Goal: Information Seeking & Learning: Learn about a topic

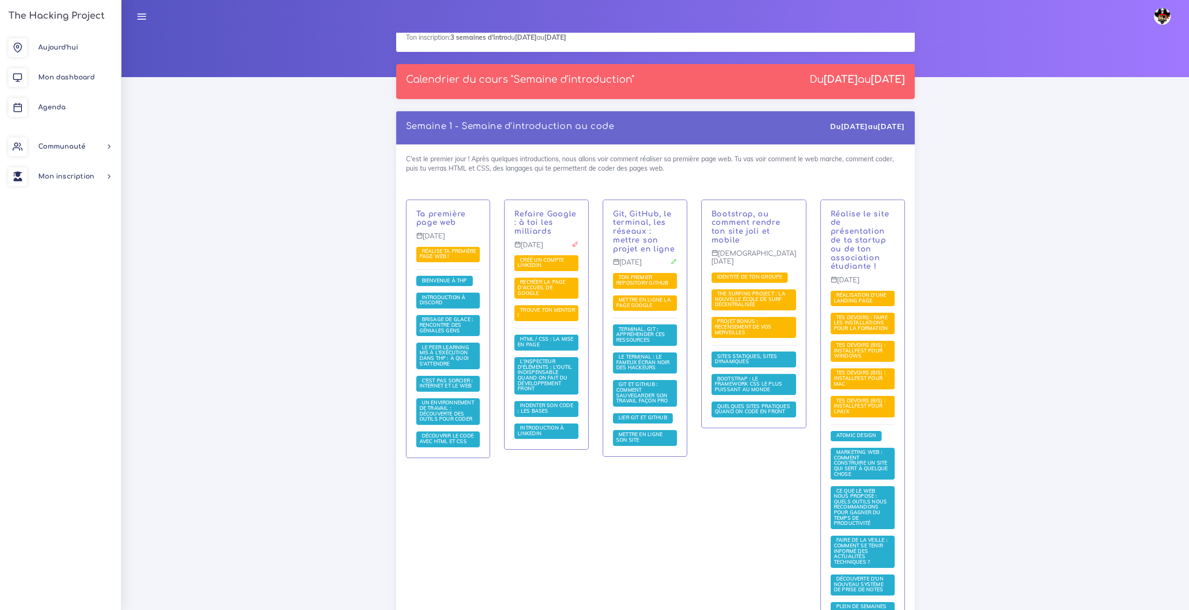
scroll to position [140, 0]
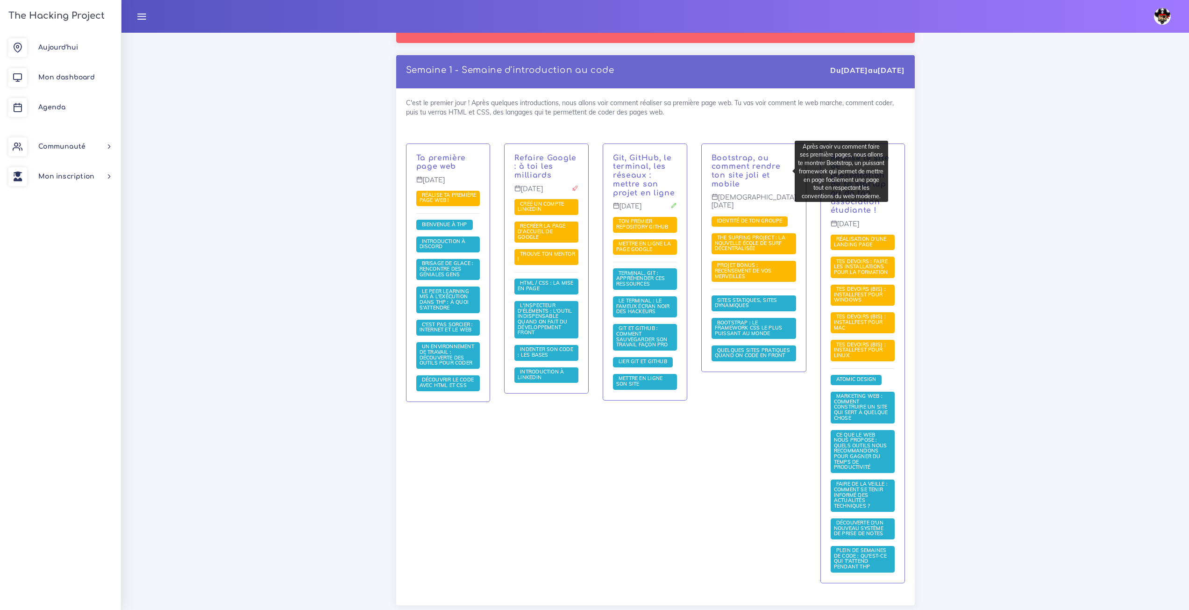
click at [757, 176] on p "Bootstrap, ou comment rendre ton site joli et mobile" at bounding box center [754, 171] width 85 height 35
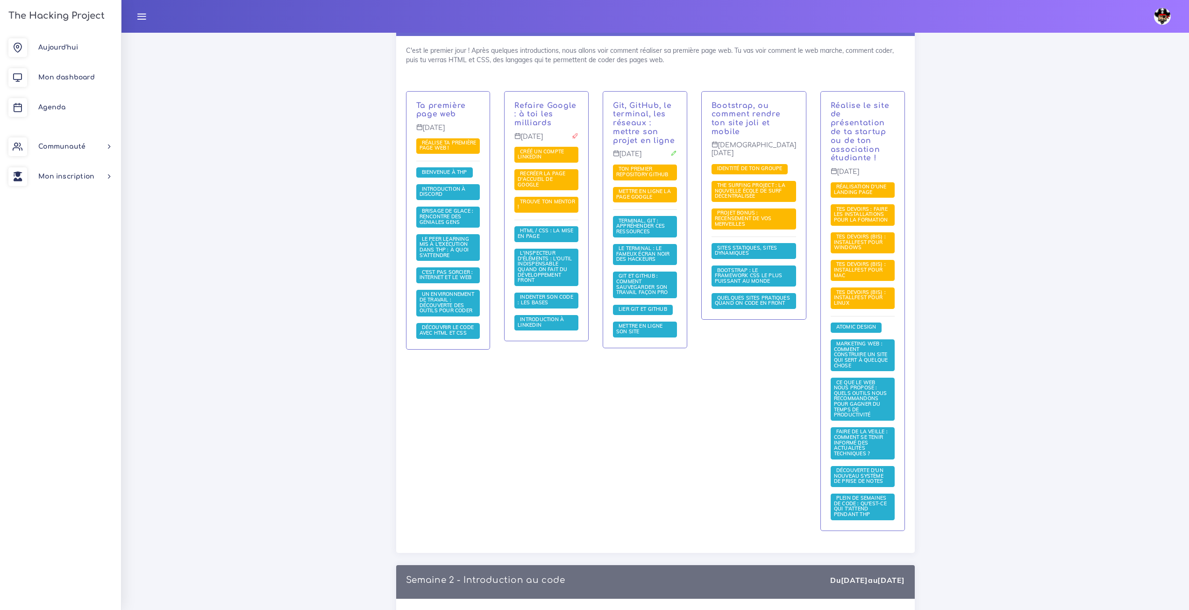
scroll to position [187, 0]
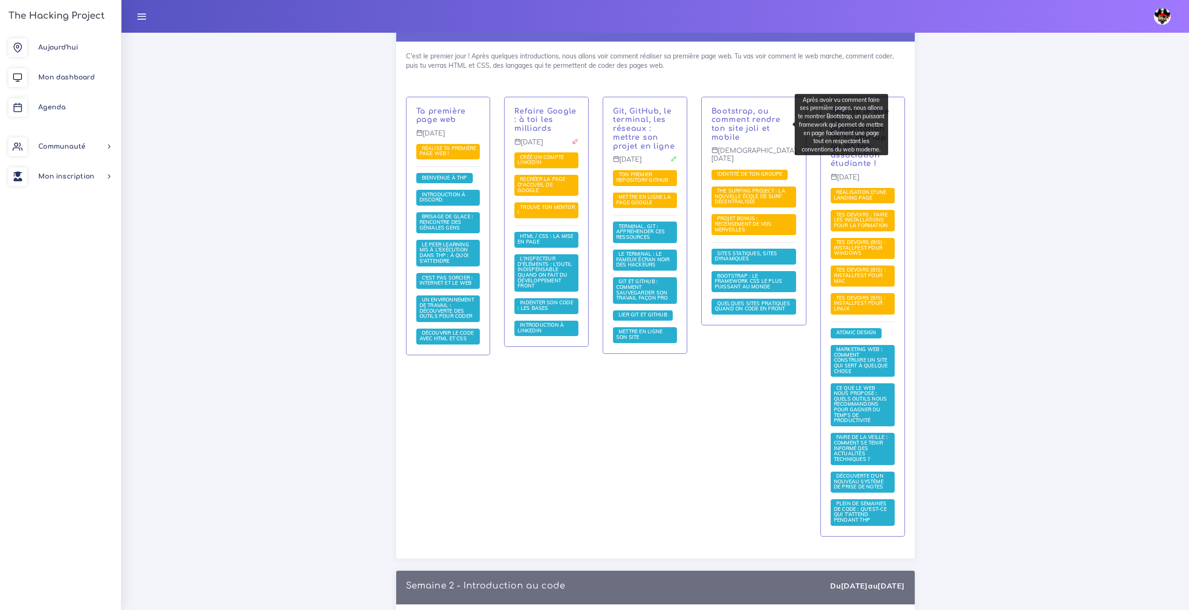
click at [770, 123] on p "Bootstrap, ou comment rendre ton site joli et mobile" at bounding box center [754, 124] width 85 height 35
click at [767, 97] on div "Bootstrap, ou comment rendre ton site joli et mobile Jeudi 4 sept. Identité de …" at bounding box center [754, 211] width 104 height 228
click at [772, 100] on div "Bootstrap, ou comment rendre ton site joli et mobile Jeudi 4 sept. Identité de …" at bounding box center [754, 211] width 104 height 228
click at [775, 111] on p "Bootstrap, ou comment rendre ton site joli et mobile" at bounding box center [754, 124] width 85 height 35
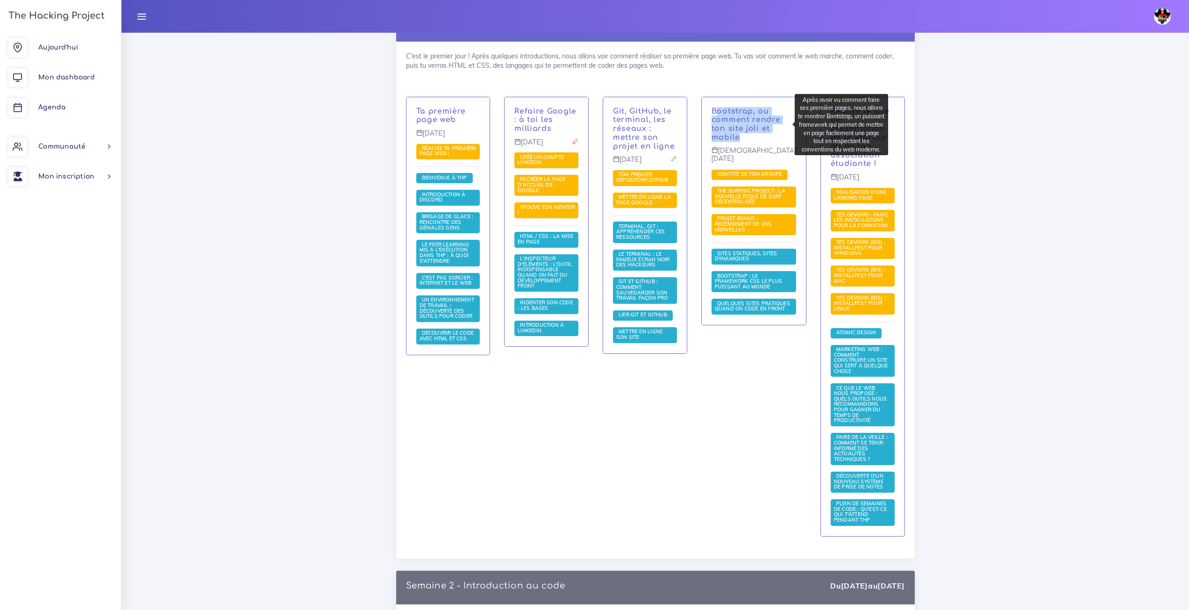
click at [775, 111] on p "Bootstrap, ou comment rendre ton site joli et mobile" at bounding box center [754, 124] width 85 height 35
click at [770, 87] on div "C'est le premier jour ! Après quelques introductions, nous allons voir comment …" at bounding box center [655, 300] width 519 height 517
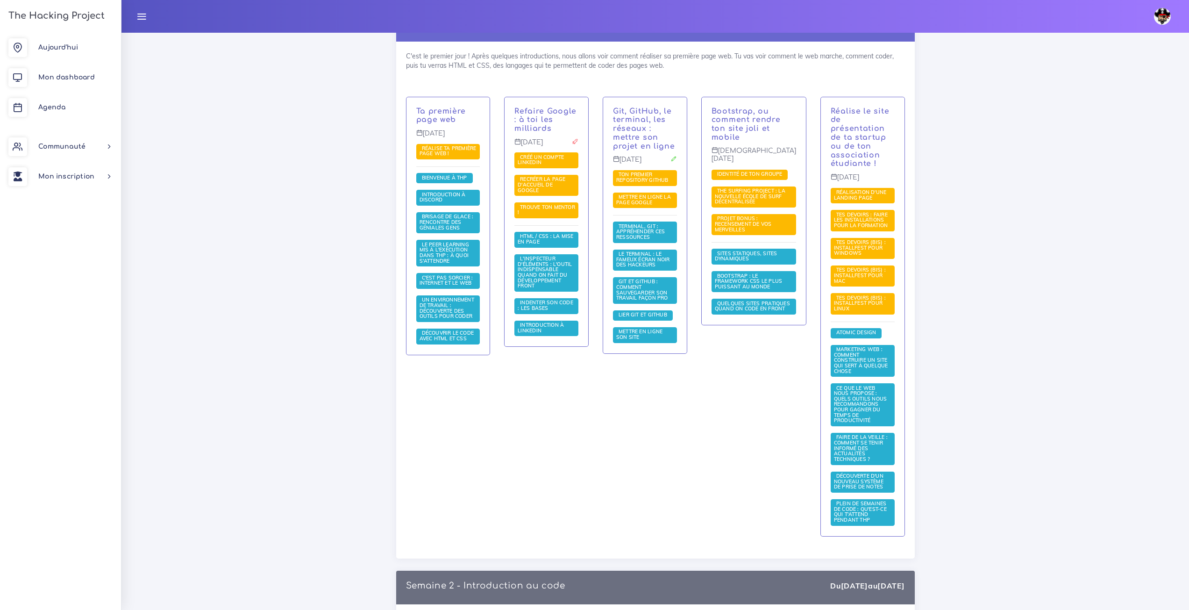
click at [1162, 18] on img at bounding box center [1162, 16] width 17 height 17
click at [1124, 160] on link "Déconnexion" at bounding box center [1127, 160] width 108 height 17
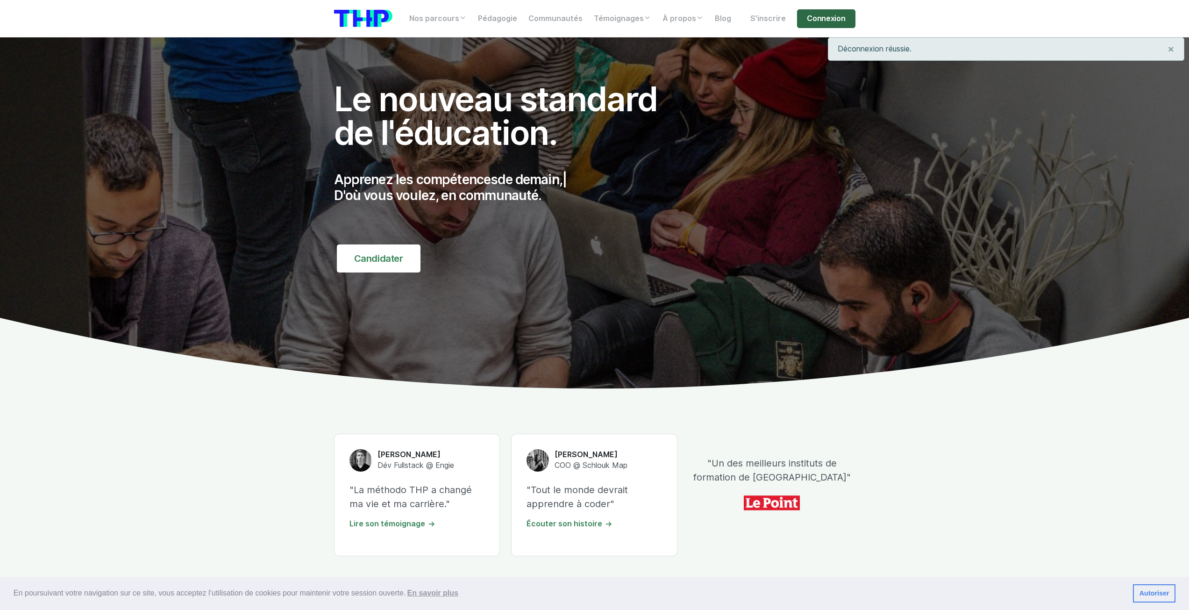
click at [828, 23] on link "Connexion" at bounding box center [826, 18] width 58 height 19
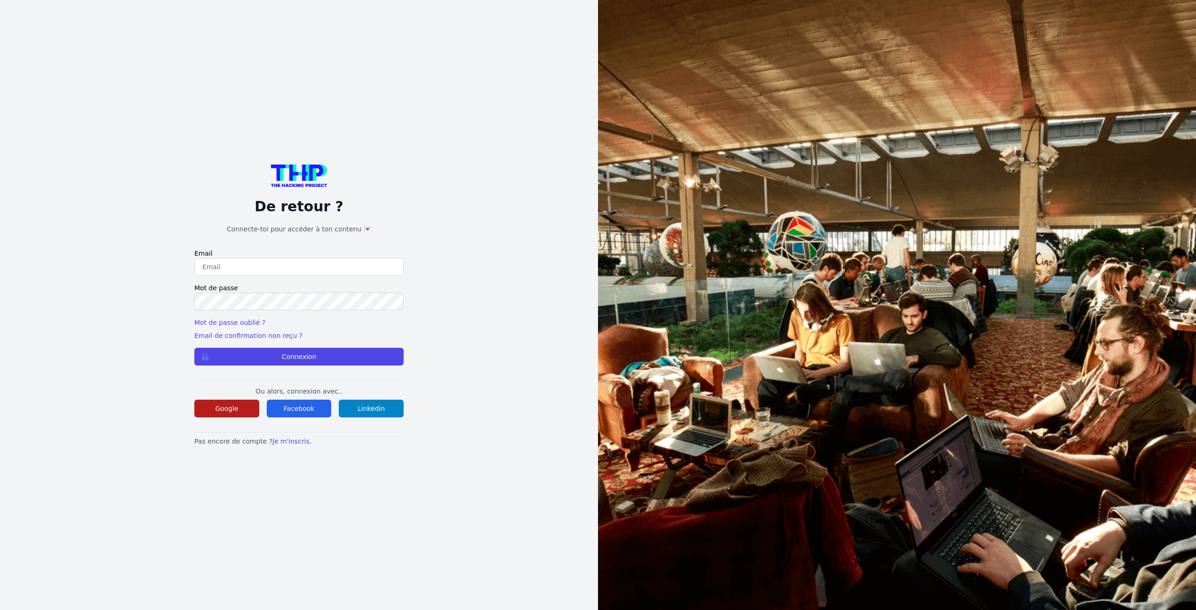
click at [225, 410] on button "Google" at bounding box center [226, 409] width 65 height 18
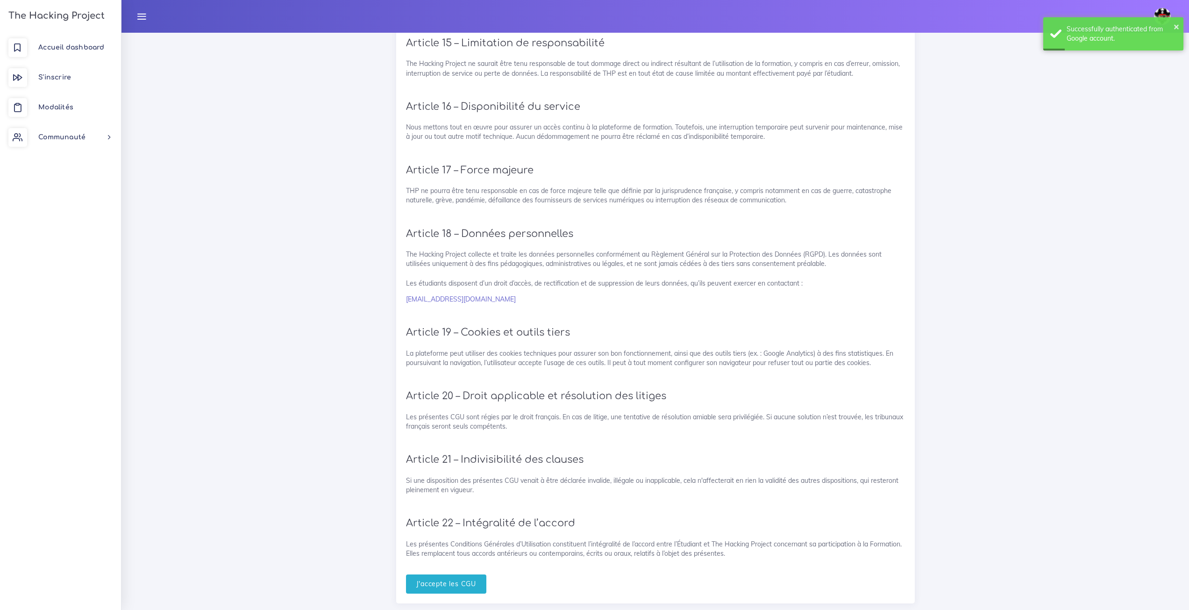
scroll to position [1699, 0]
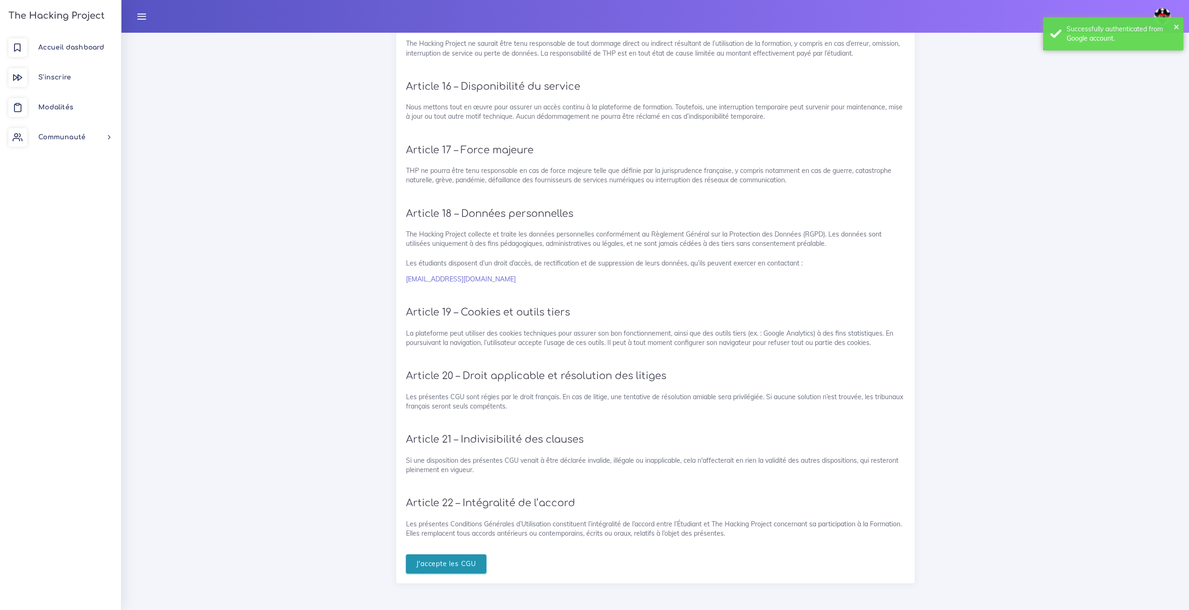
click at [485, 560] on input "J'accepte les CGU" at bounding box center [446, 563] width 81 height 19
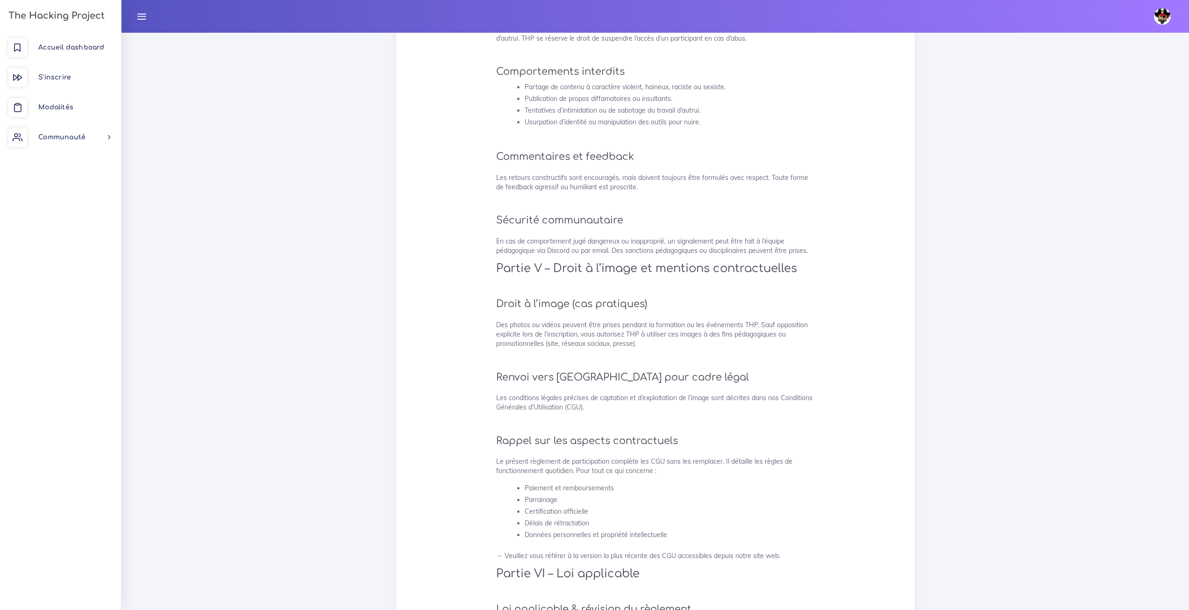
scroll to position [2081, 0]
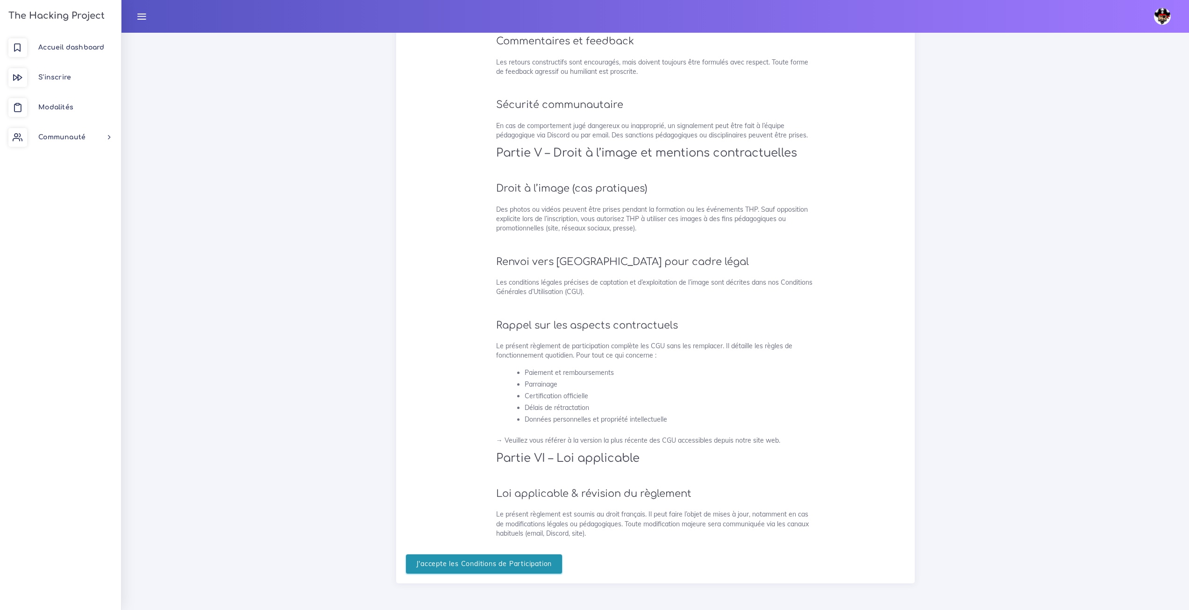
click at [495, 563] on input "J'accepte les Conditions de Participation" at bounding box center [484, 563] width 157 height 19
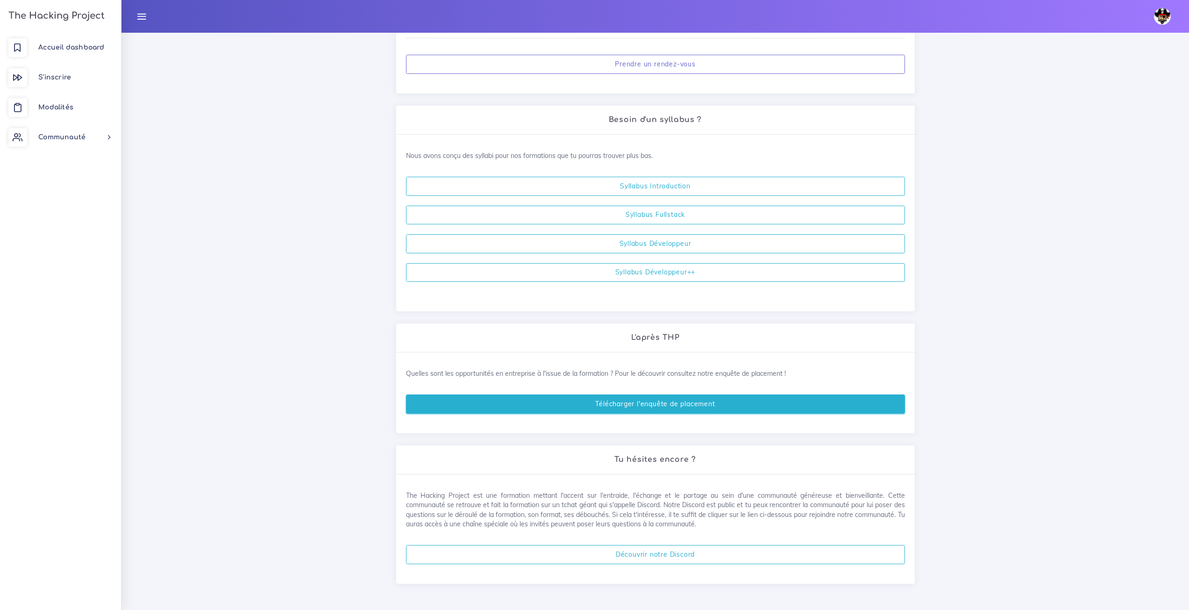
scroll to position [179, 0]
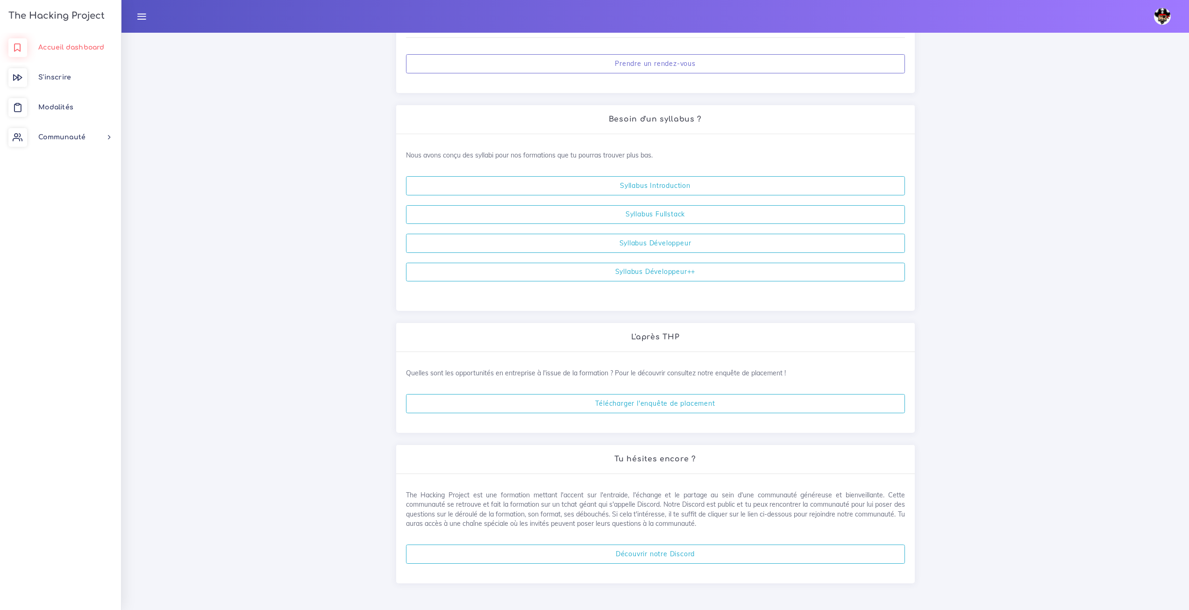
click at [77, 45] on span "Accueil dashboard" at bounding box center [71, 47] width 66 height 7
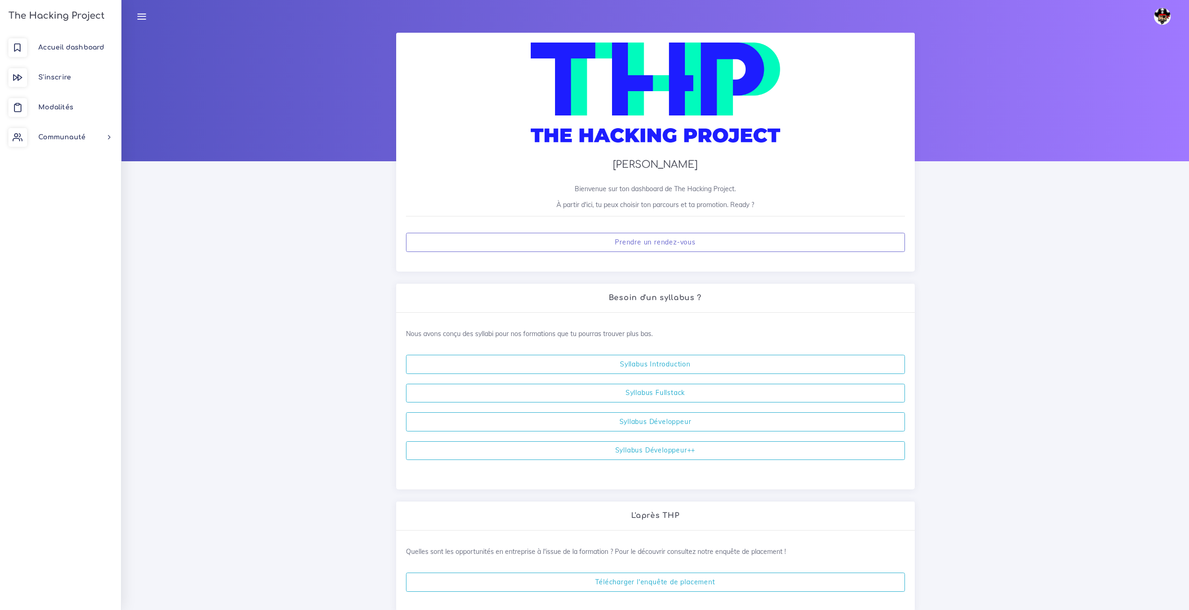
click at [1168, 7] on link at bounding box center [1164, 16] width 33 height 33
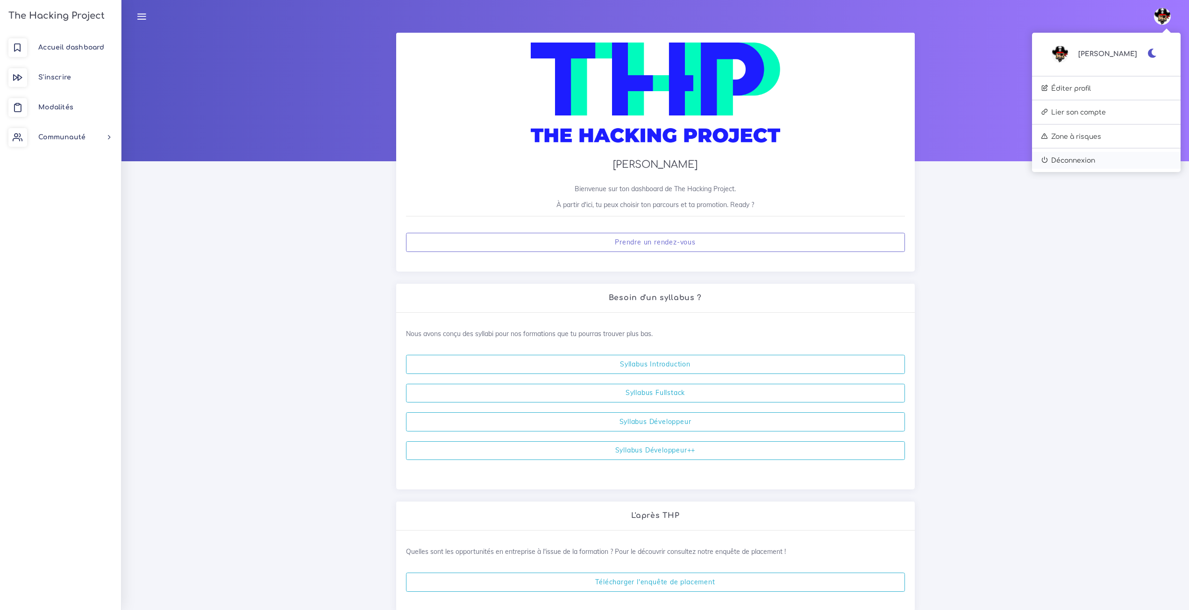
click at [1111, 168] on link "Déconnexion" at bounding box center [1106, 160] width 149 height 17
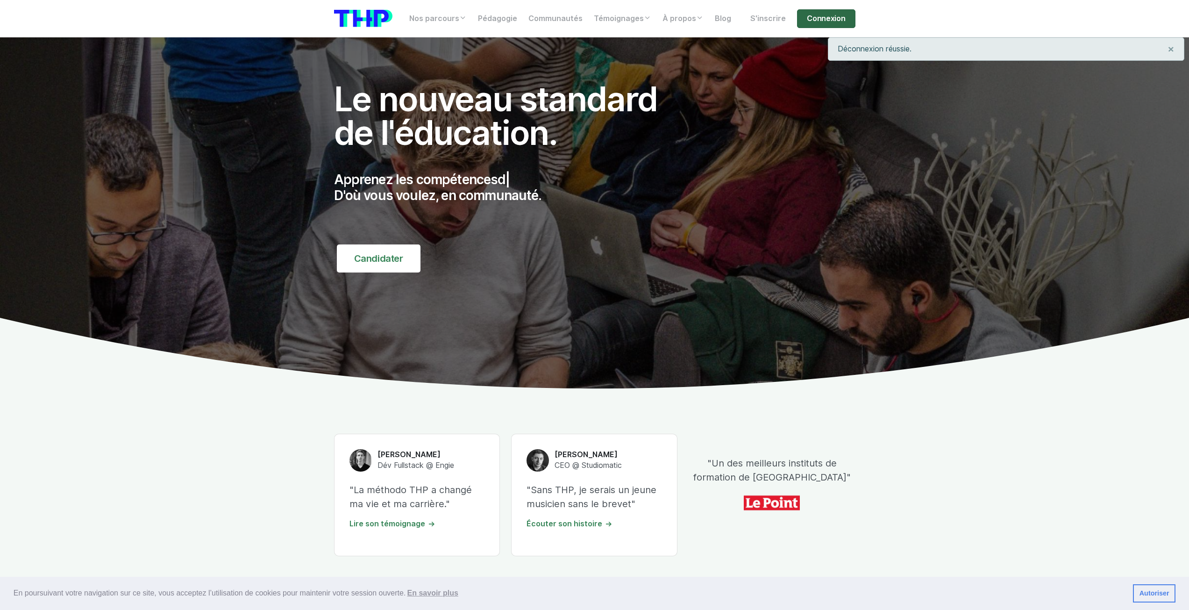
click at [808, 20] on link "Connexion" at bounding box center [826, 18] width 58 height 19
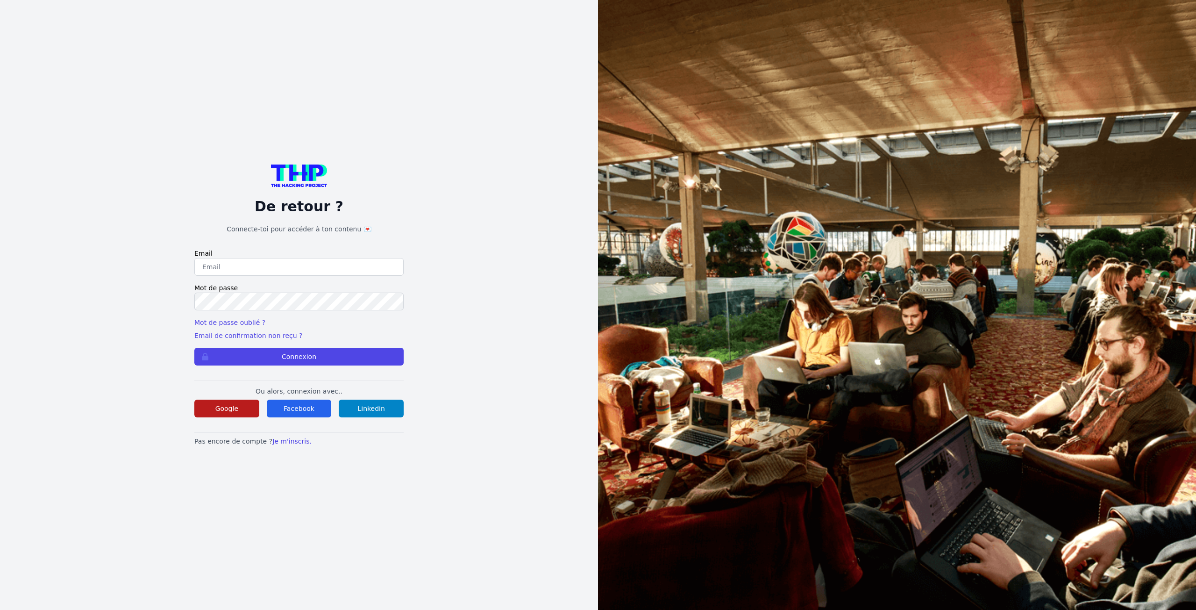
click at [227, 409] on button "Google" at bounding box center [226, 409] width 65 height 18
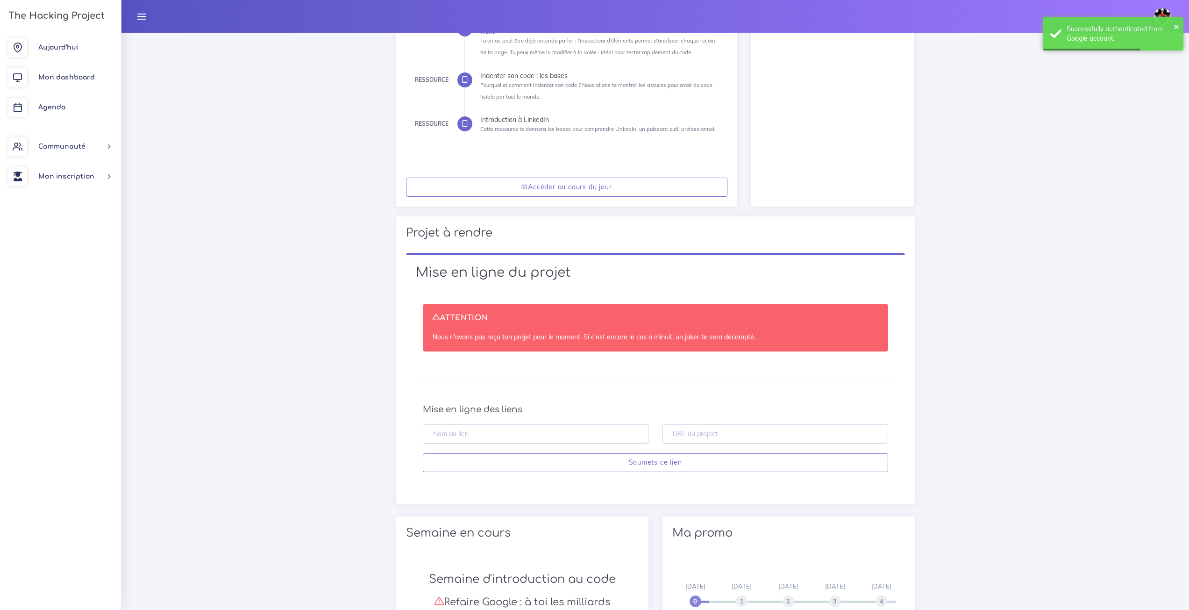
scroll to position [327, 0]
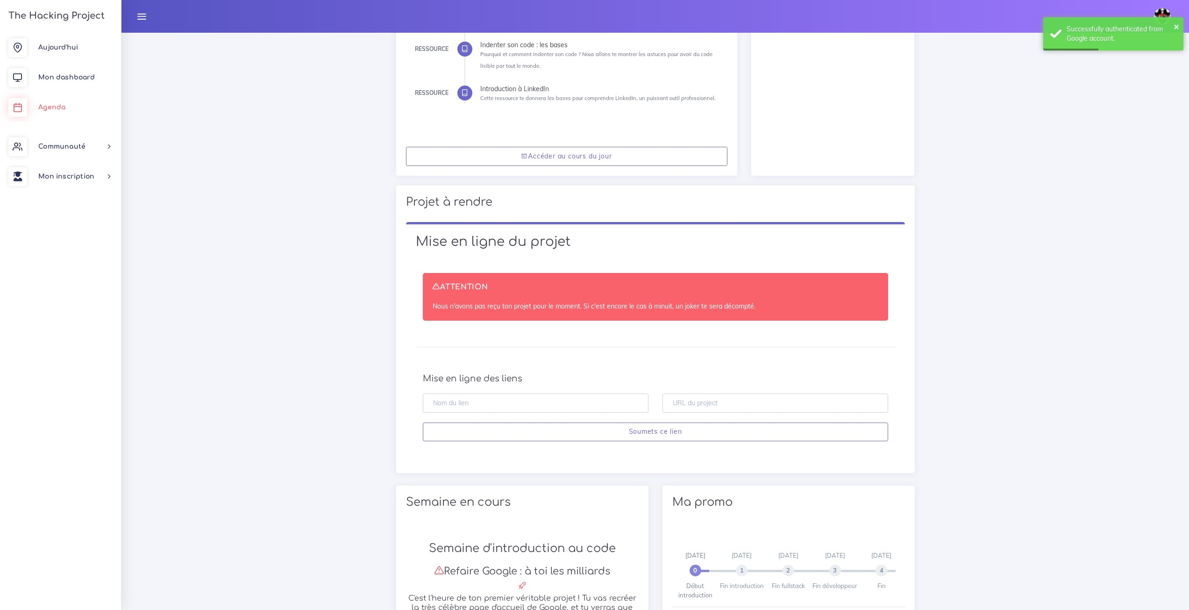
click at [76, 101] on link "Agenda" at bounding box center [60, 108] width 121 height 30
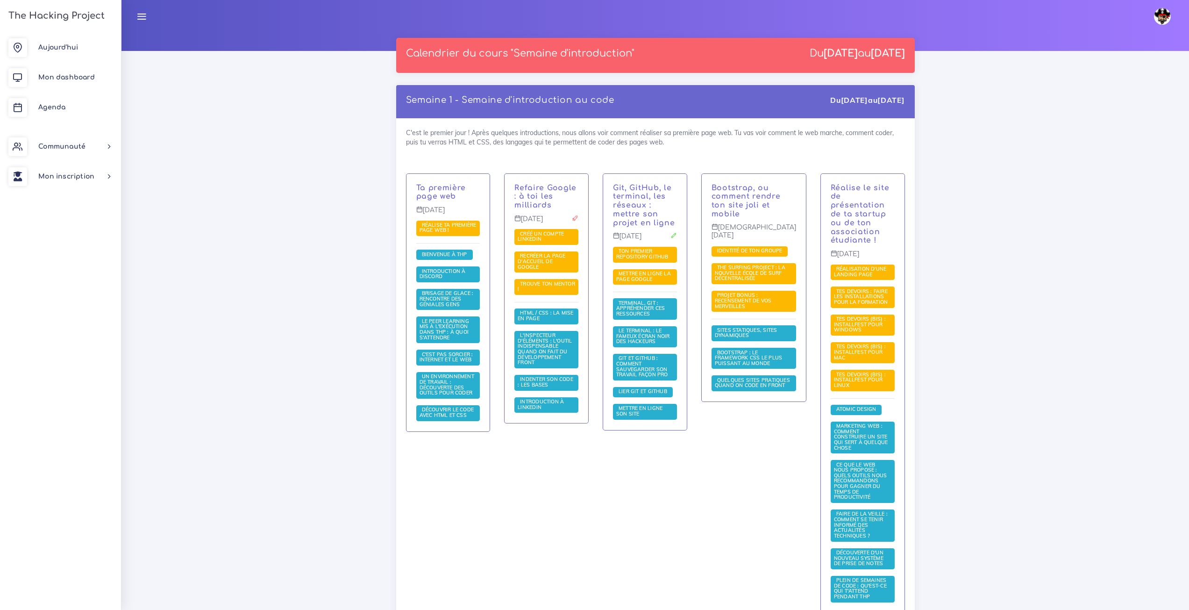
scroll to position [92, 0]
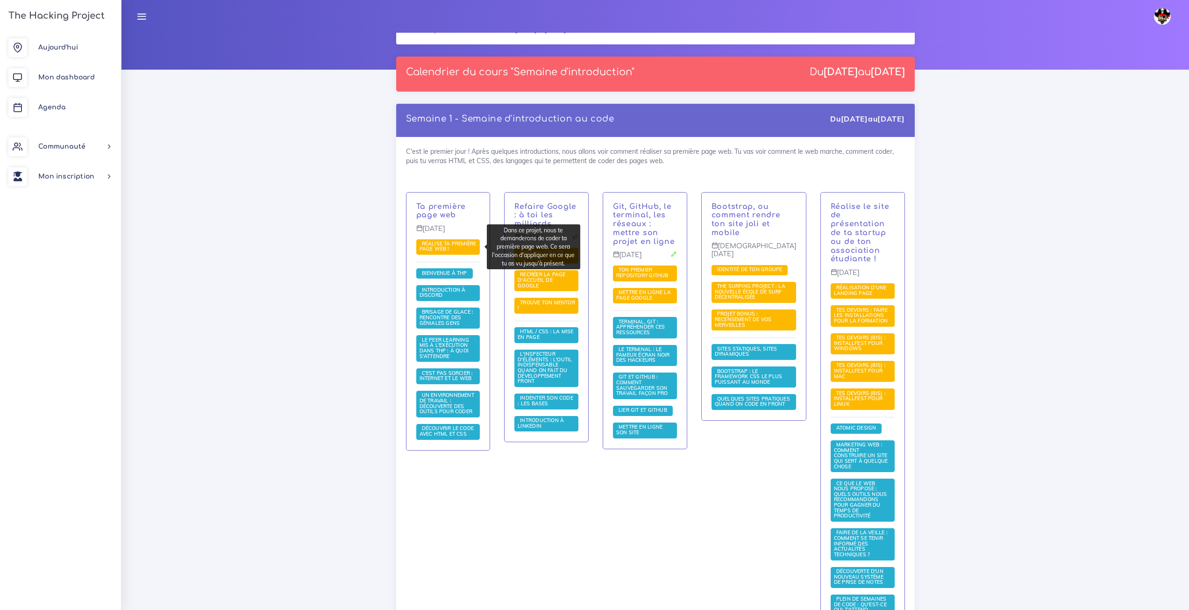
drag, startPoint x: 479, startPoint y: 246, endPoint x: 383, endPoint y: 155, distance: 132.6
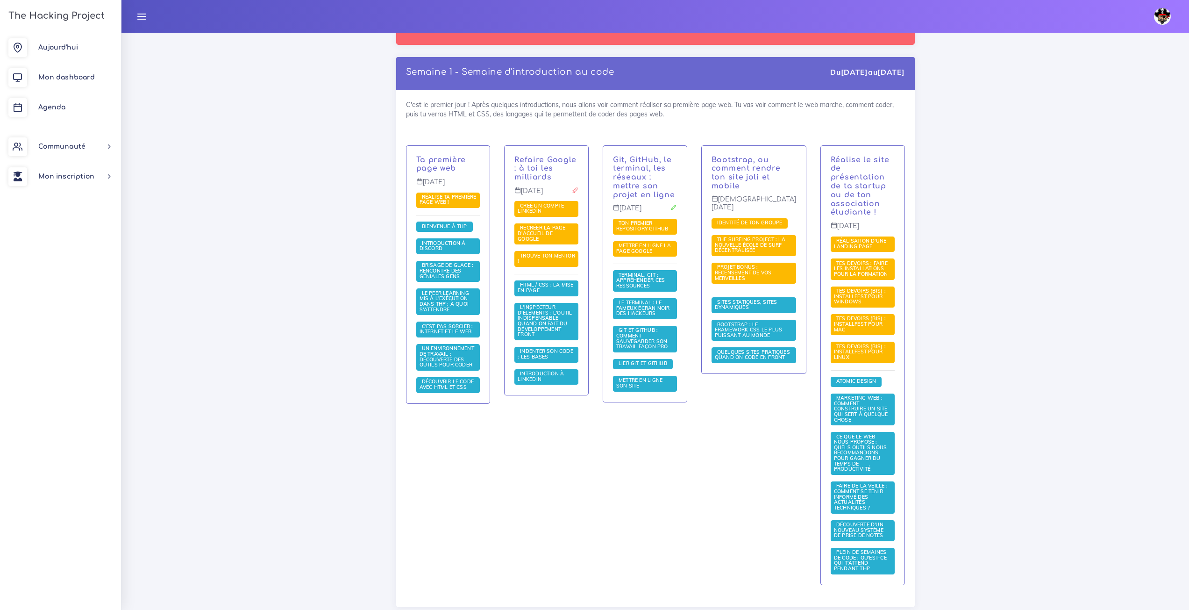
scroll to position [0, 0]
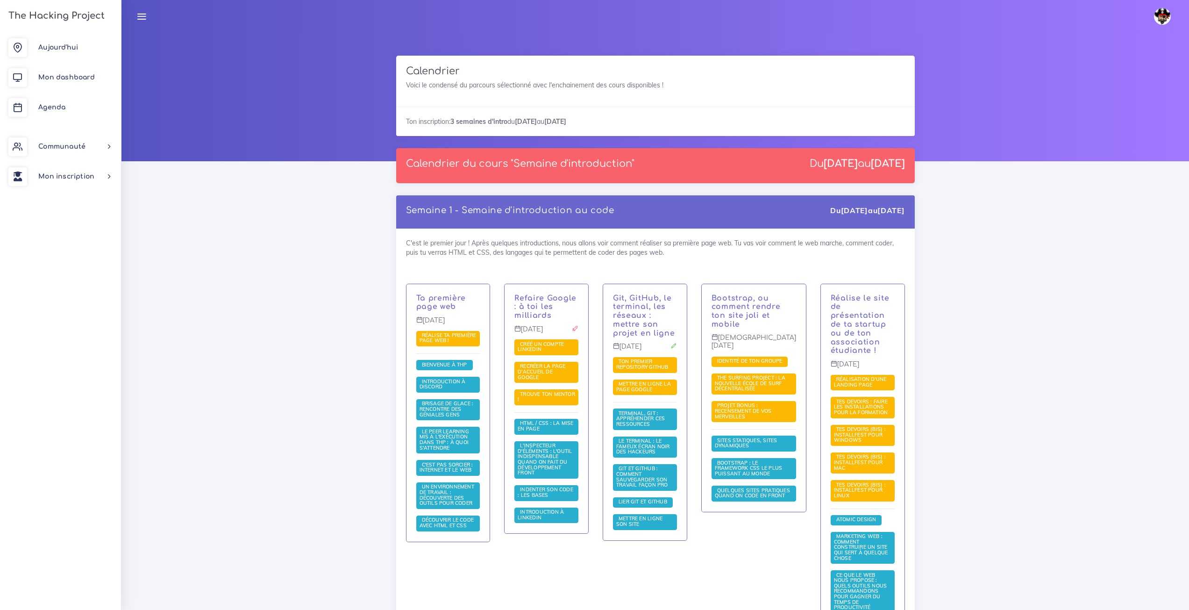
click at [1174, 19] on link at bounding box center [1164, 16] width 33 height 33
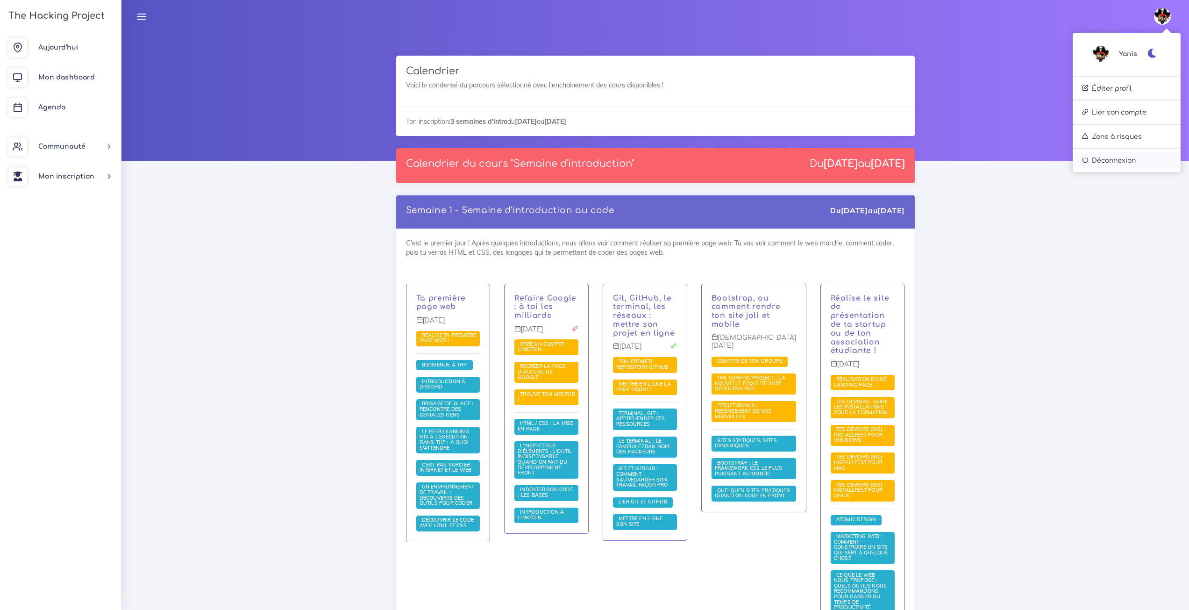
click at [1128, 152] on link "Déconnexion" at bounding box center [1127, 160] width 108 height 17
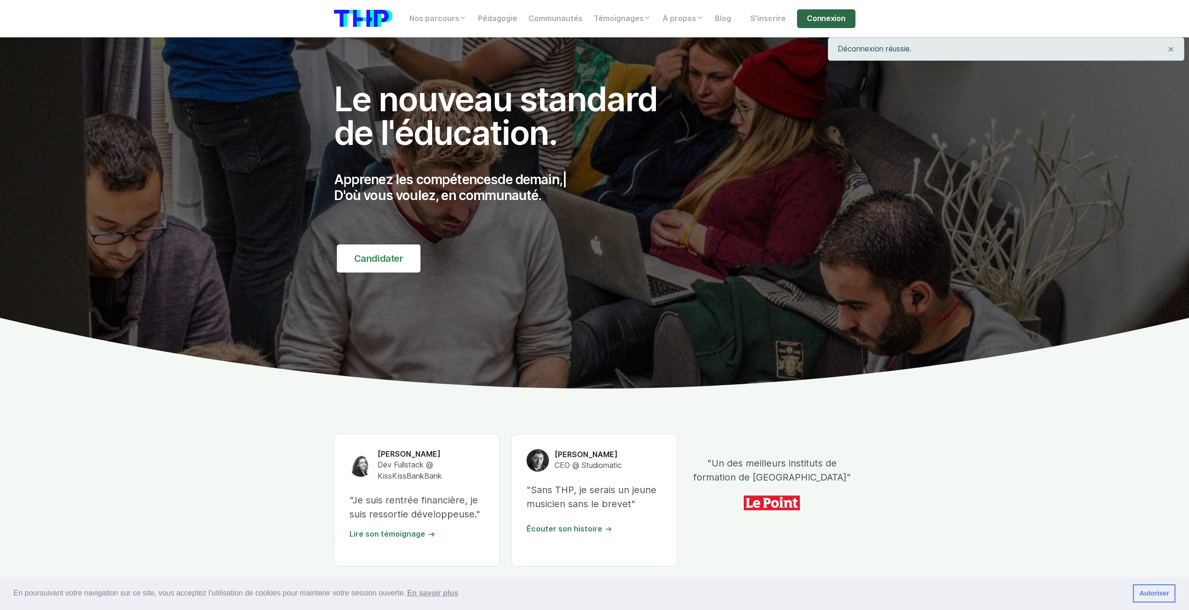
click at [809, 22] on link "Connexion" at bounding box center [826, 18] width 58 height 19
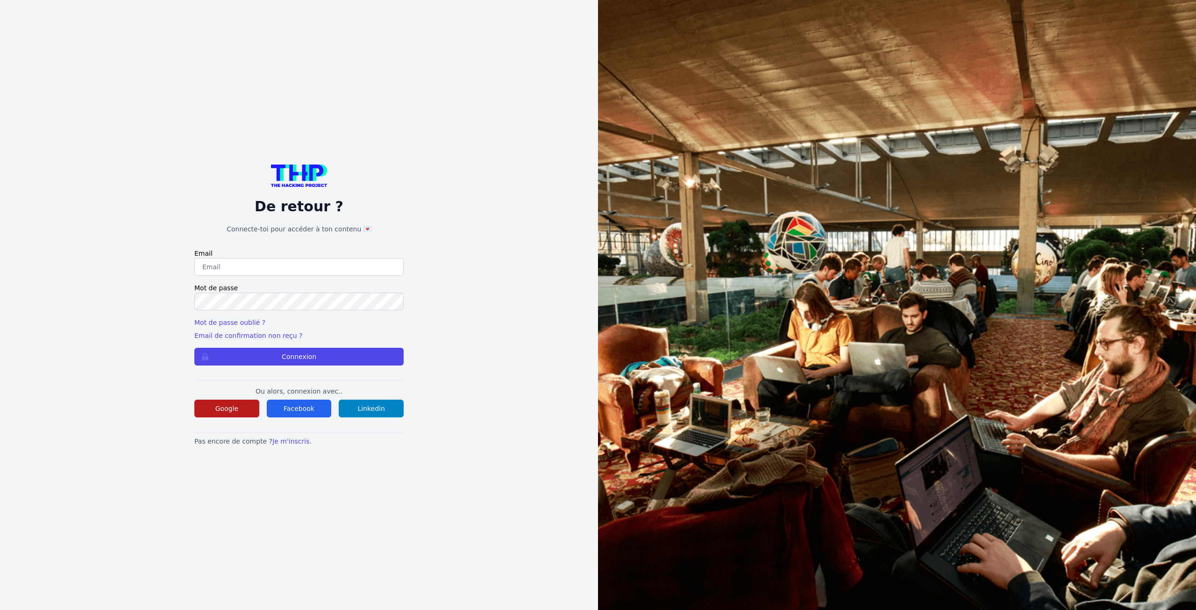
click at [250, 414] on button "Google" at bounding box center [226, 409] width 65 height 18
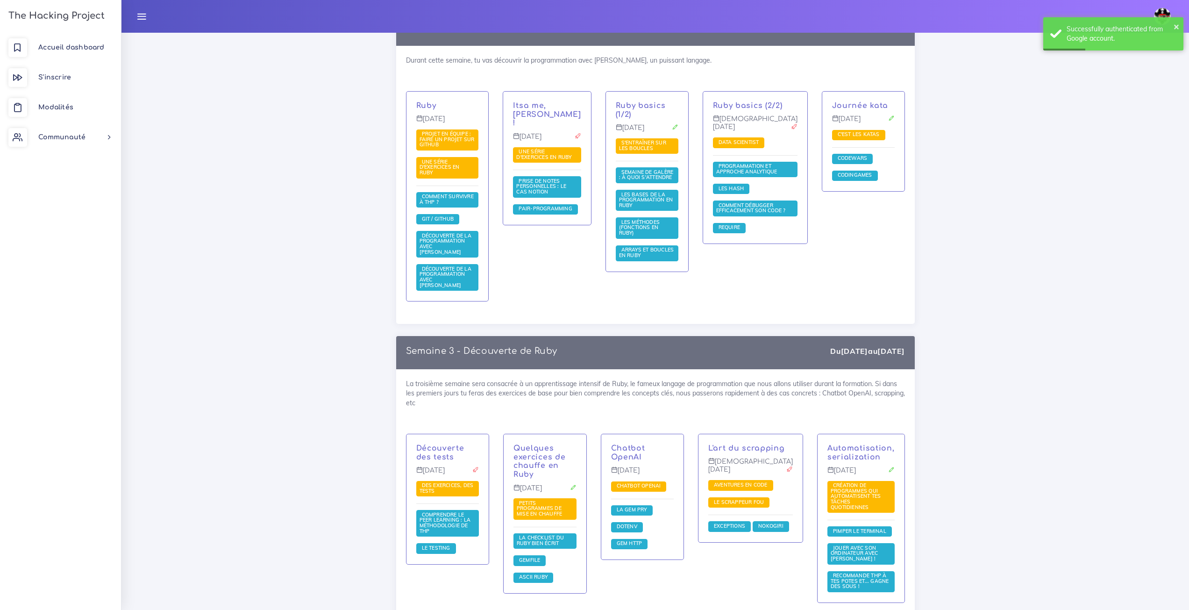
scroll to position [746, 0]
click at [1165, 15] on img at bounding box center [1162, 16] width 17 height 17
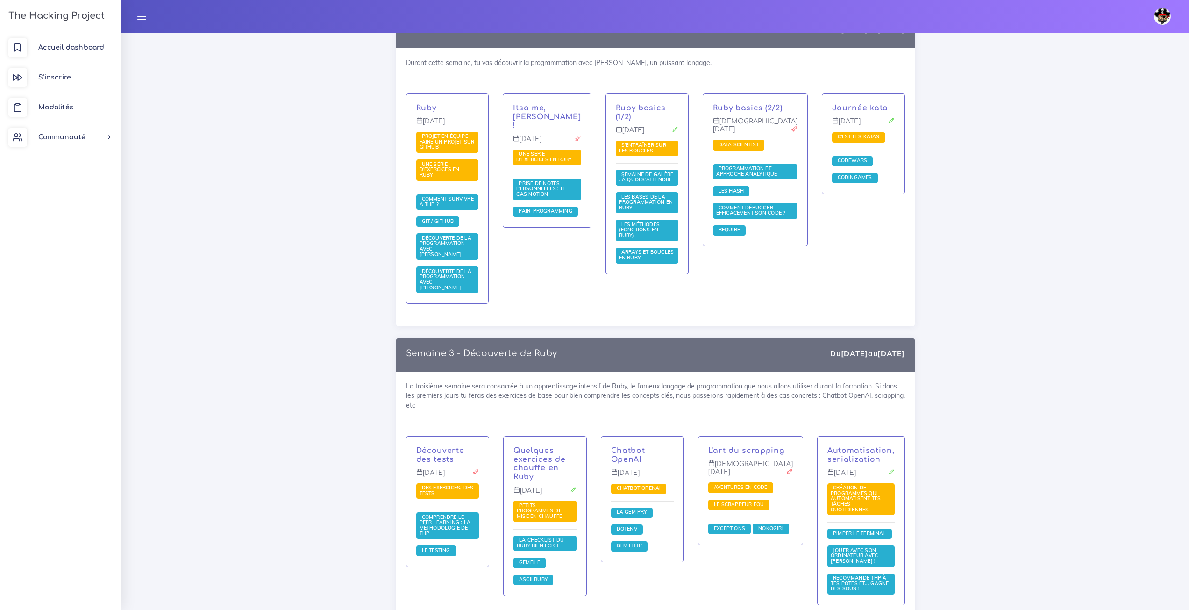
scroll to position [746, 0]
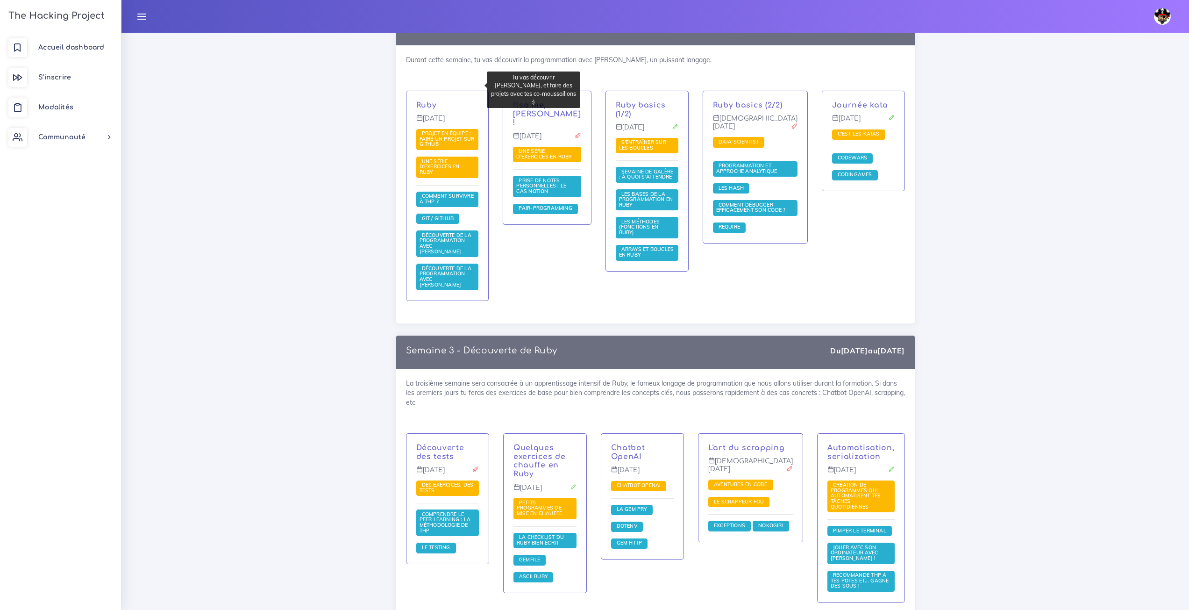
click at [431, 101] on p "Ruby" at bounding box center [447, 105] width 63 height 9
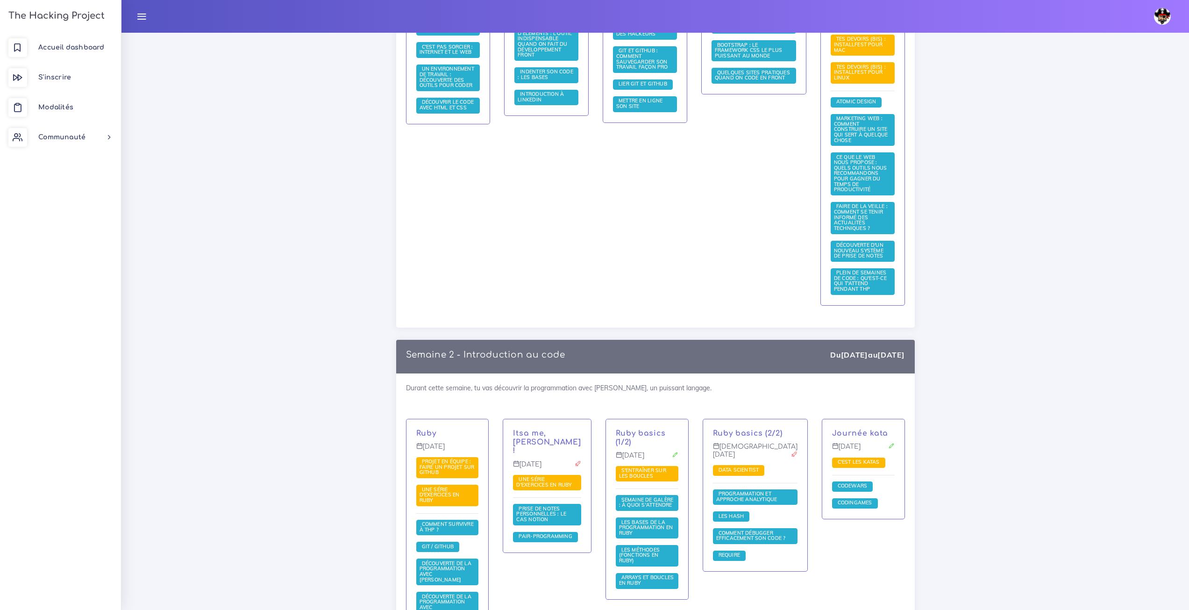
scroll to position [232, 0]
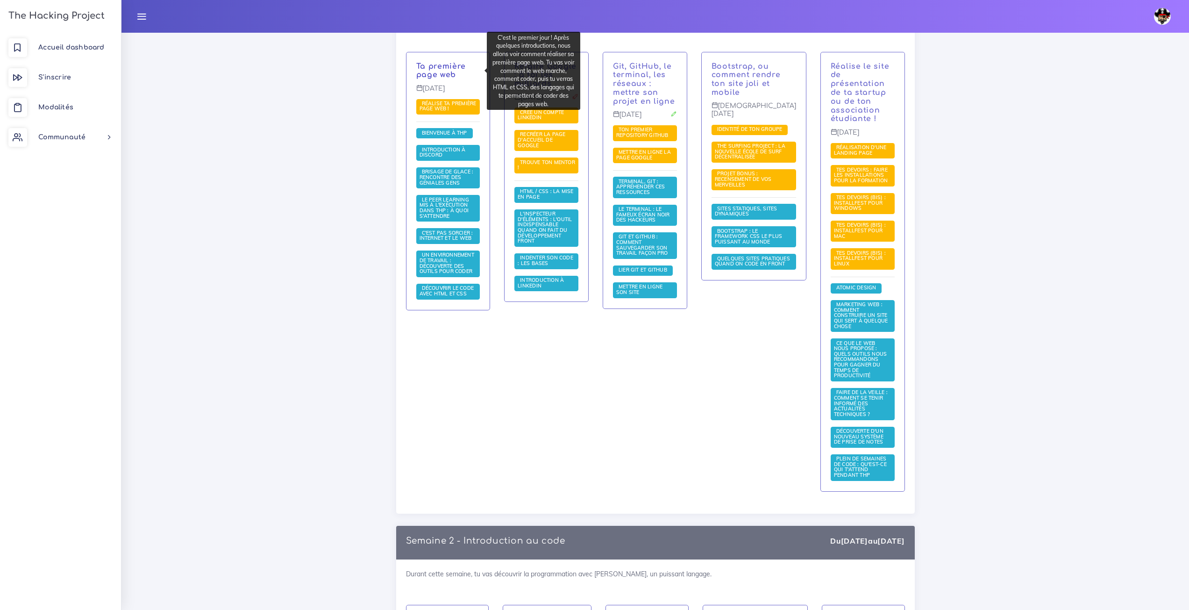
click at [444, 73] on link "Ta première page web" at bounding box center [441, 70] width 50 height 17
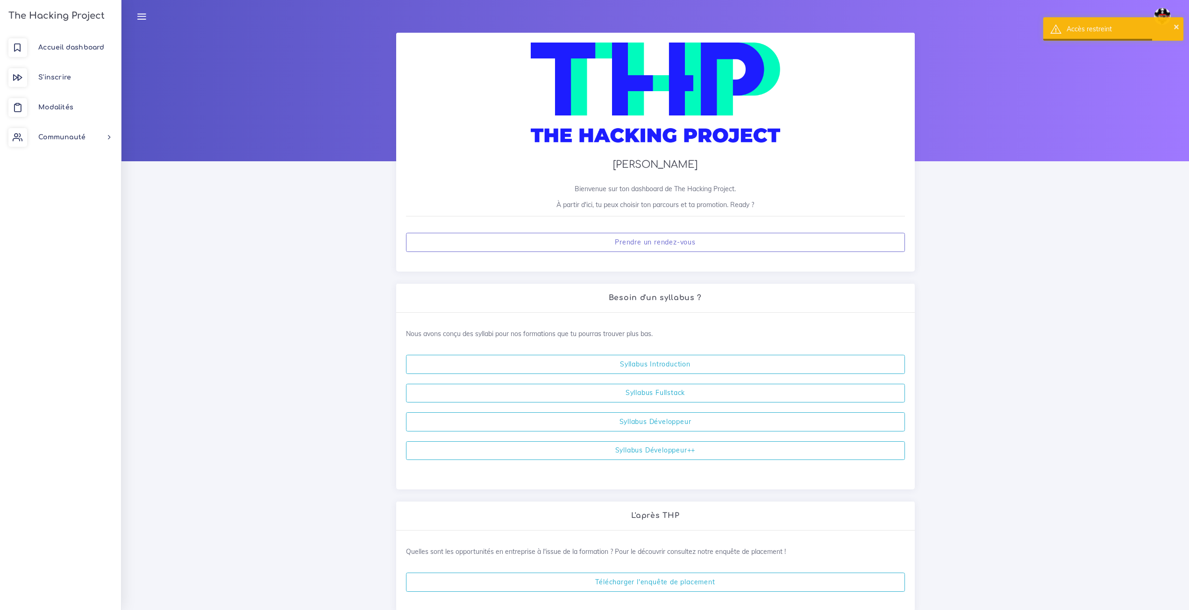
click at [1164, 8] on img at bounding box center [1162, 16] width 17 height 17
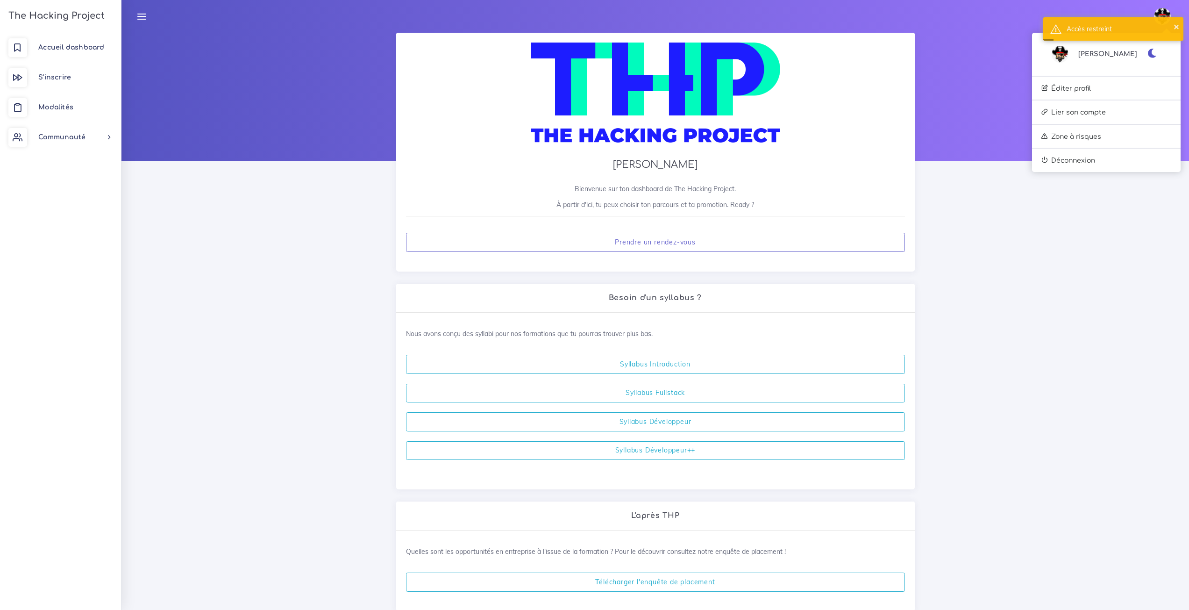
click at [1130, 55] on span "[PERSON_NAME]" at bounding box center [1108, 54] width 59 height 11
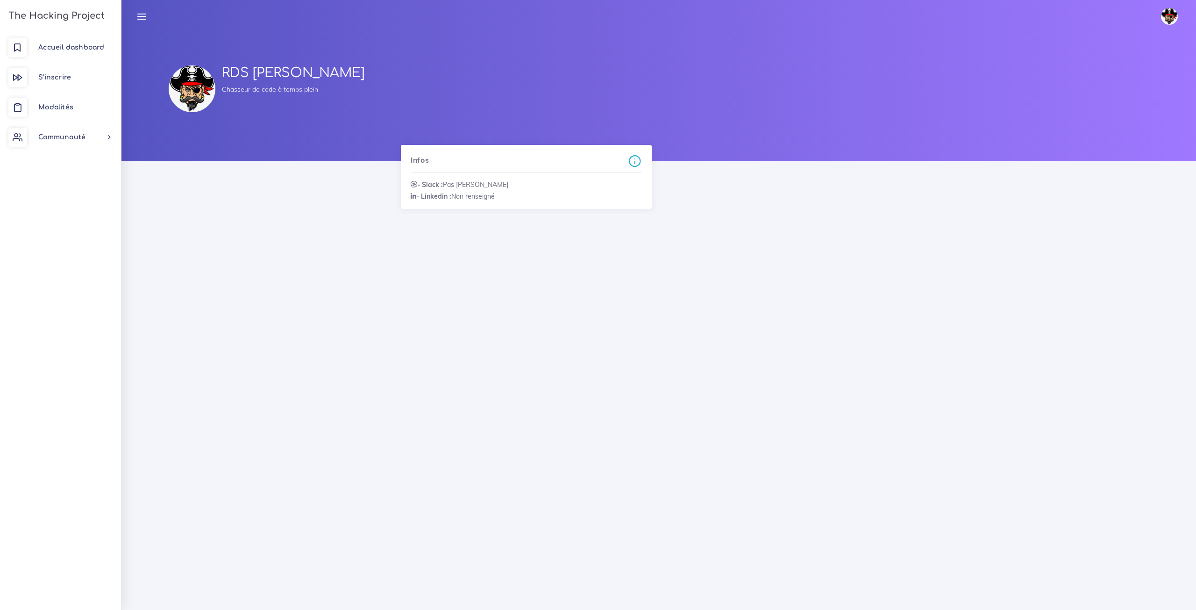
click at [1169, 8] on span at bounding box center [1169, 16] width 17 height 17
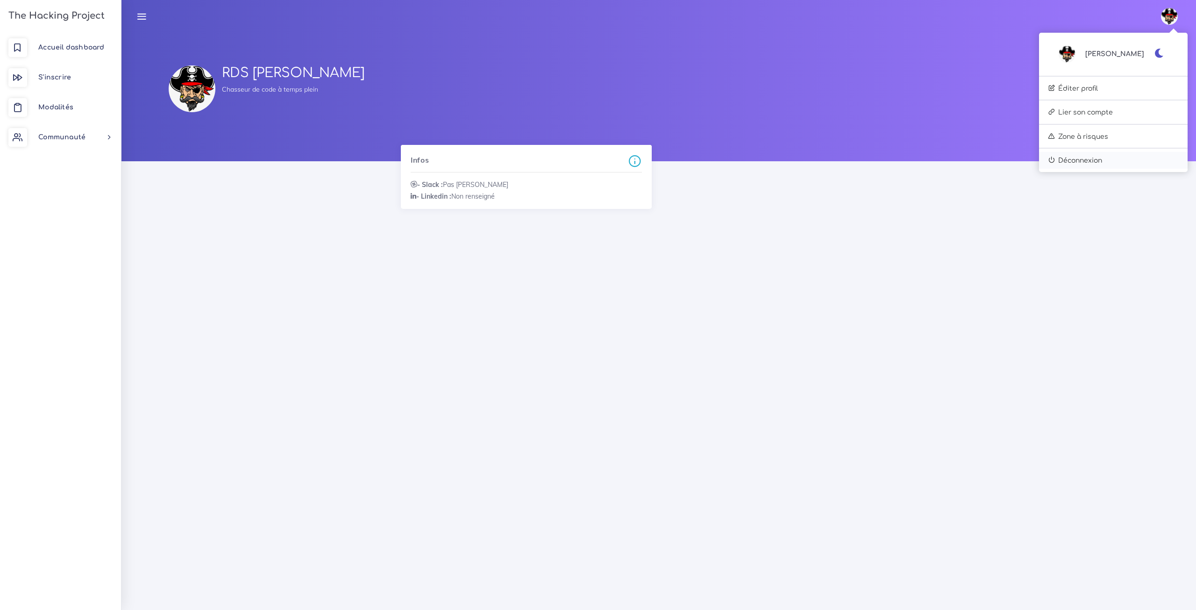
click at [1140, 163] on link "Déconnexion" at bounding box center [1113, 160] width 149 height 17
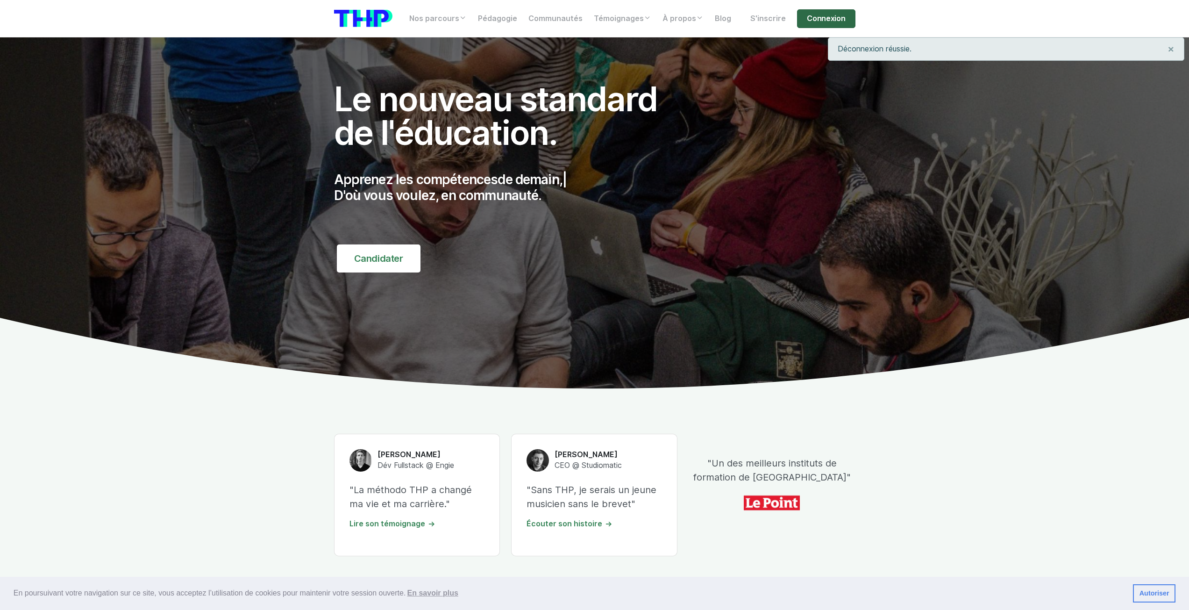
click at [816, 18] on link "Connexion" at bounding box center [826, 18] width 58 height 19
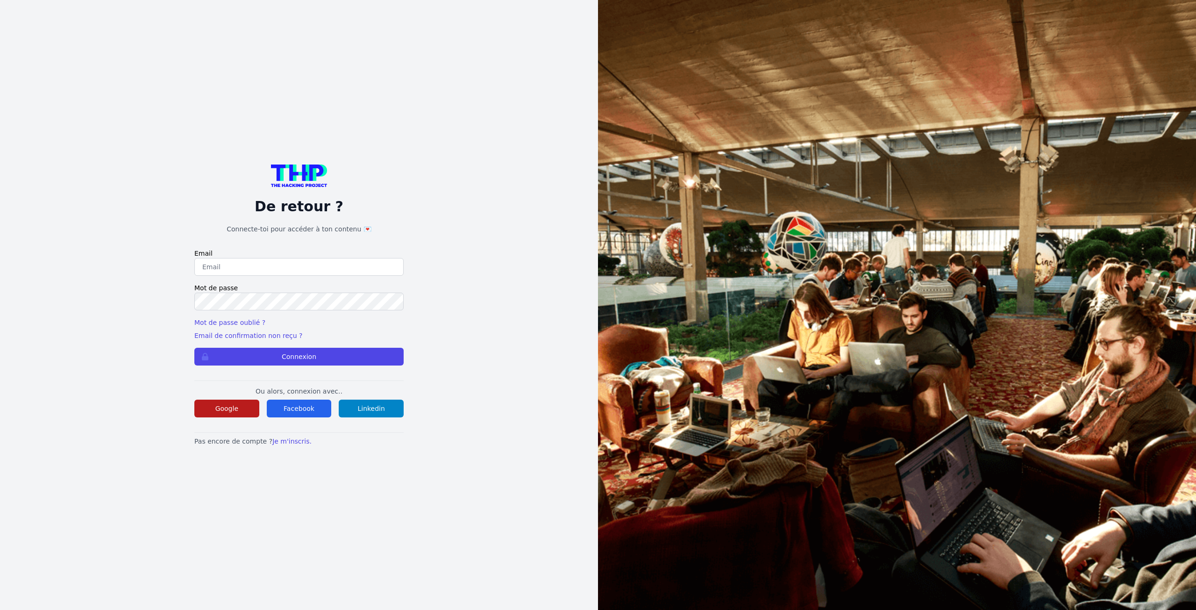
click at [201, 415] on button "Google" at bounding box center [226, 409] width 65 height 18
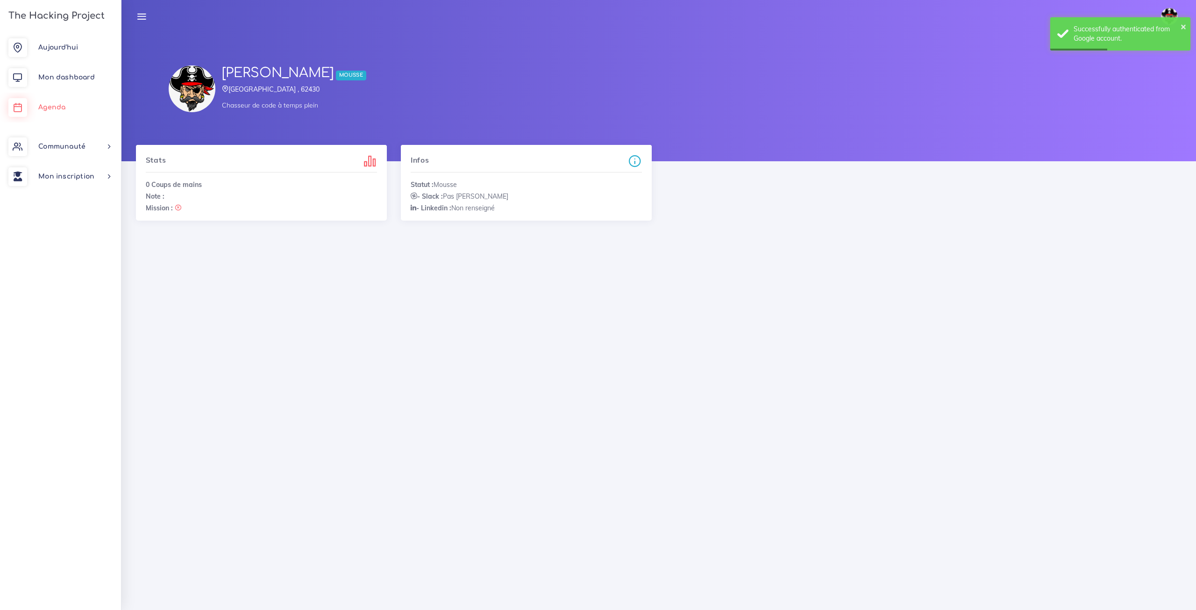
click at [74, 99] on link "Agenda" at bounding box center [60, 108] width 121 height 30
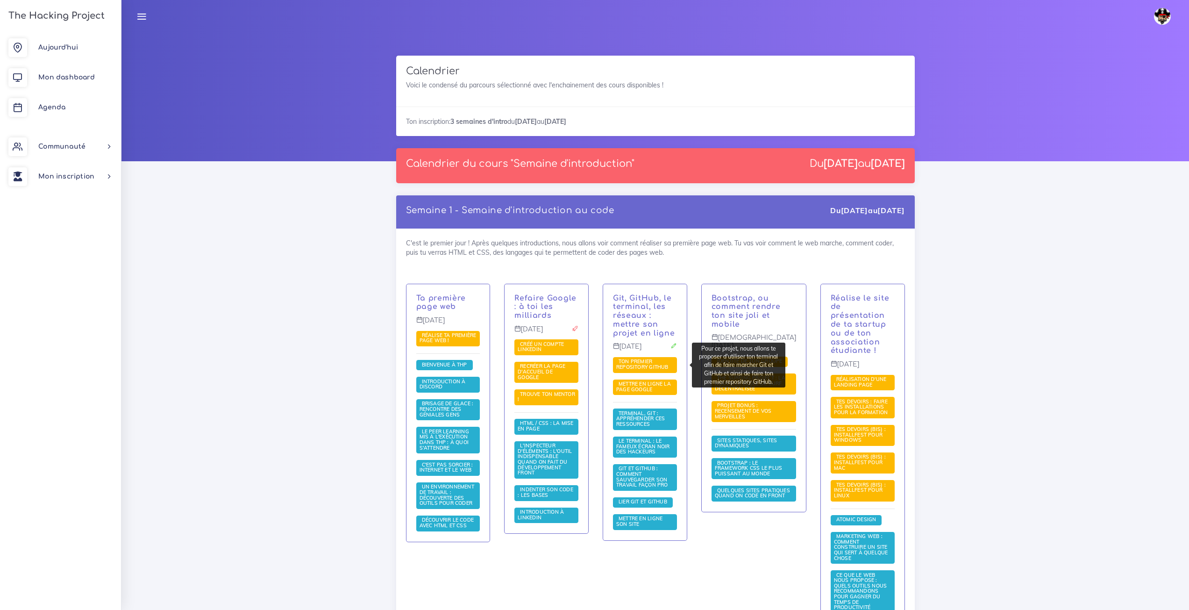
click at [651, 366] on span "Ton premier repository GitHub" at bounding box center [643, 364] width 55 height 12
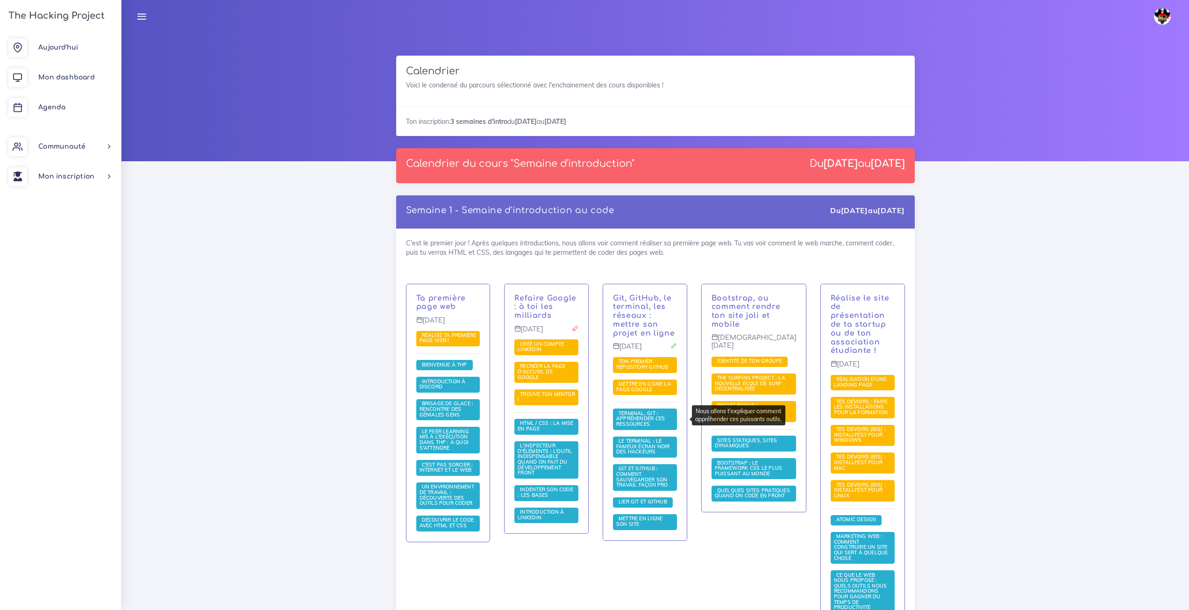
click at [665, 420] on span "Terminal, Git : appréhender ces ressources" at bounding box center [640, 418] width 49 height 17
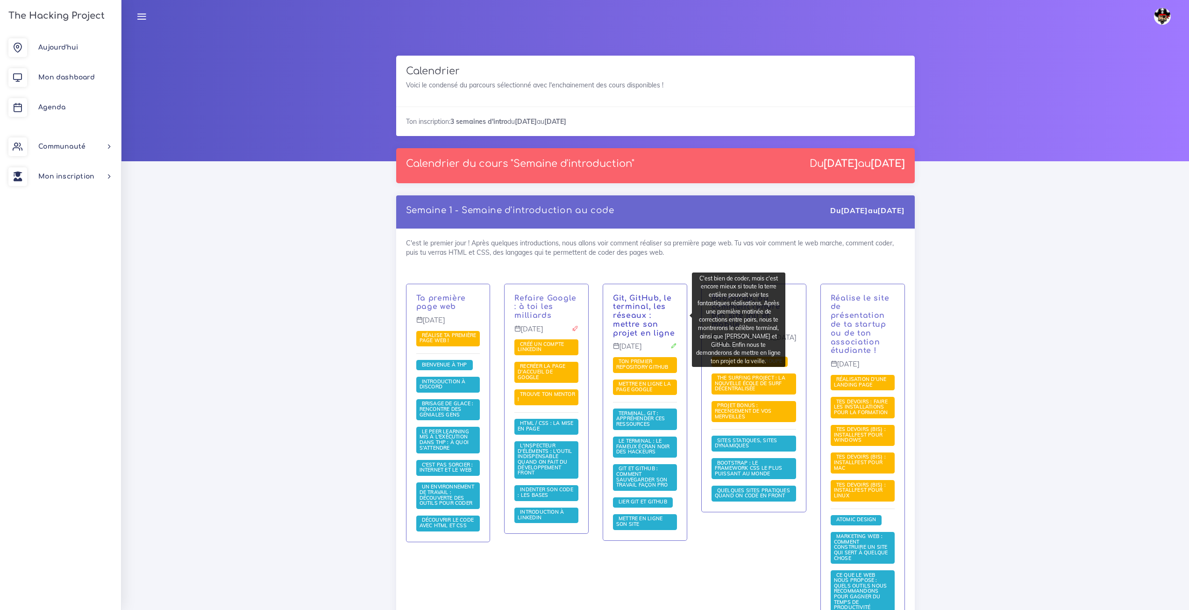
click at [659, 323] on link "Git, GitHub, le terminal, les réseaux : mettre son projet en ligne" at bounding box center [644, 315] width 62 height 43
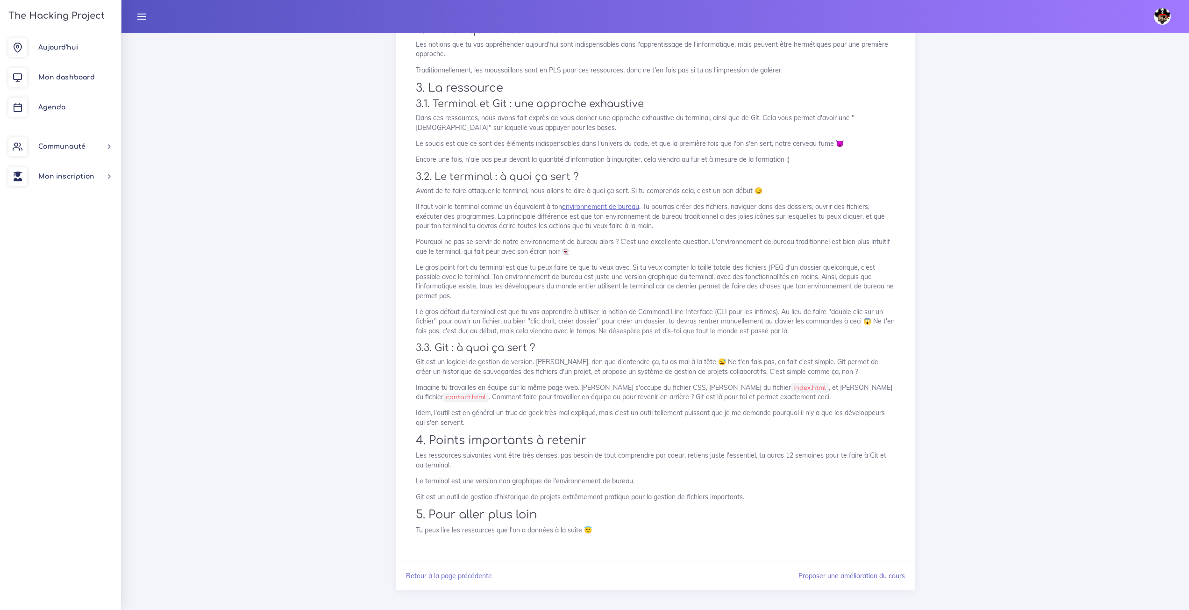
scroll to position [205, 0]
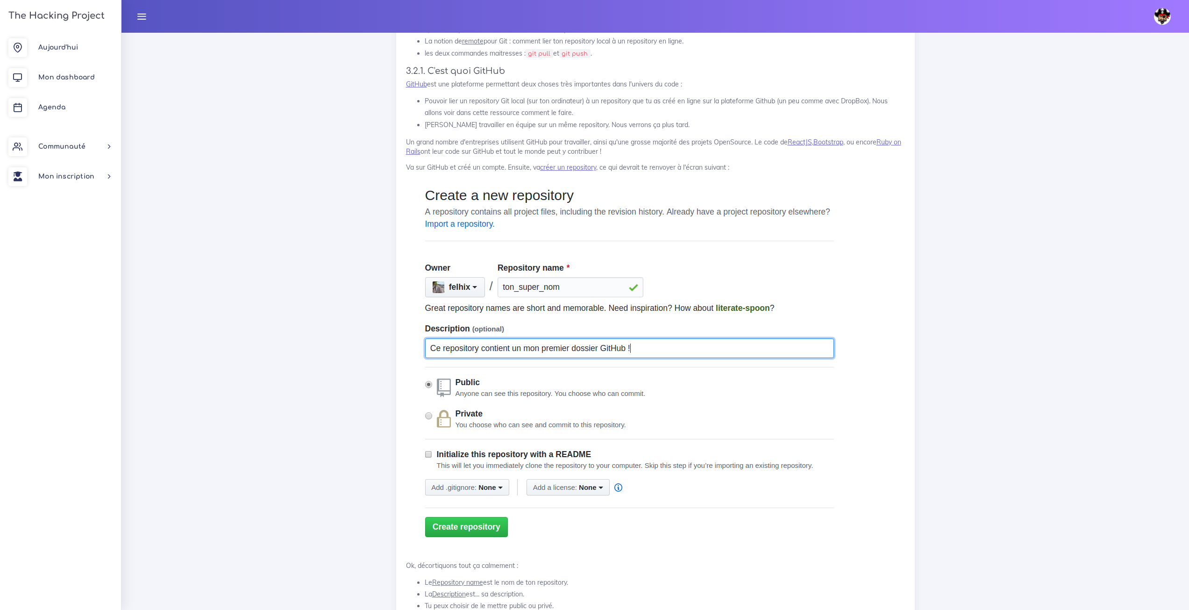
scroll to position [11011, 0]
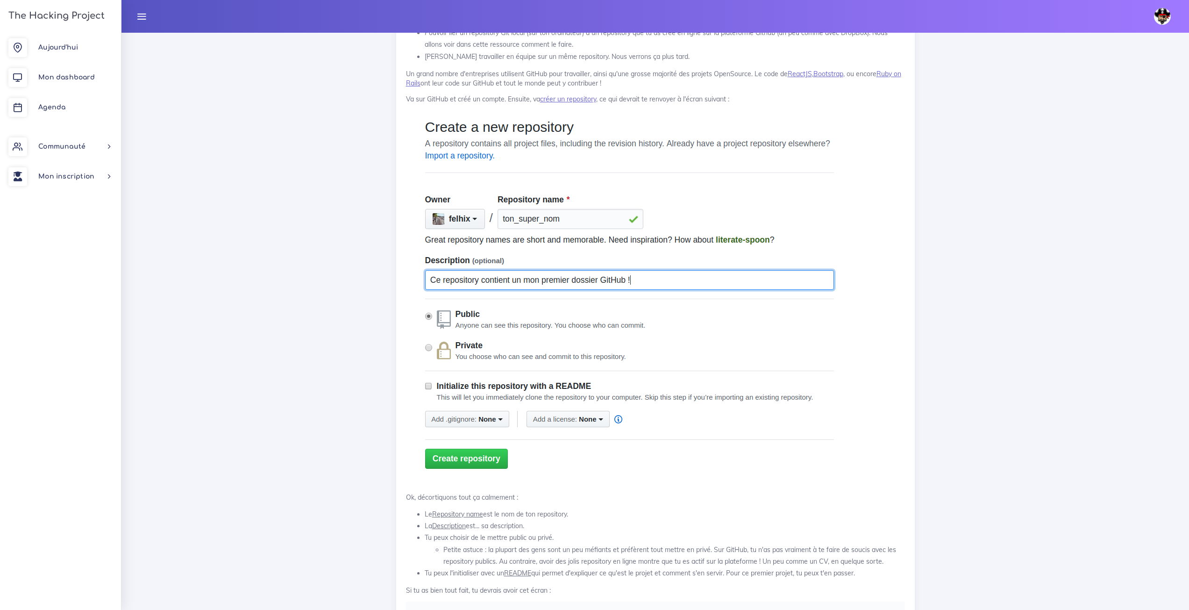
click at [475, 209] on img at bounding box center [635, 298] width 459 height 375
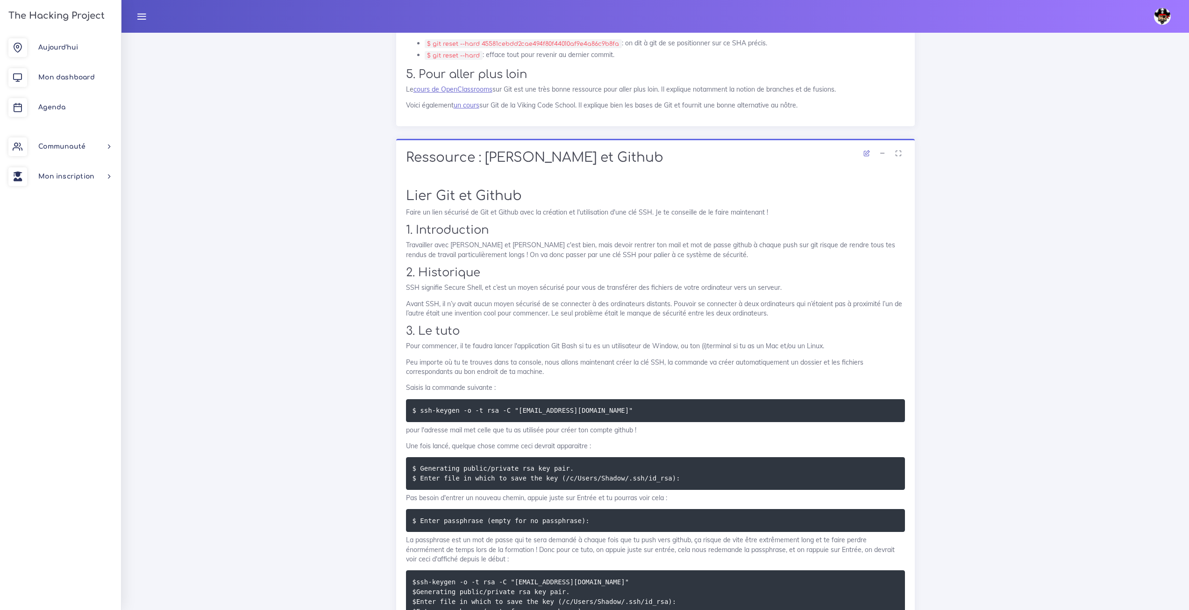
scroll to position [13348, 0]
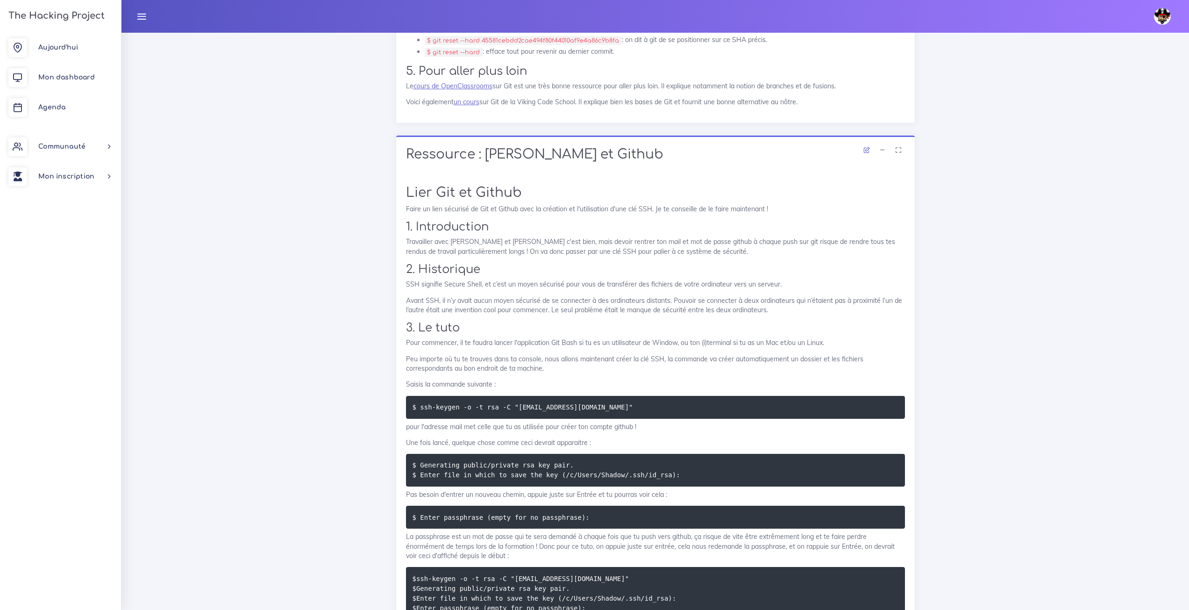
drag, startPoint x: 725, startPoint y: 391, endPoint x: 626, endPoint y: 293, distance: 139.5
drag, startPoint x: 630, startPoint y: 319, endPoint x: 831, endPoint y: 272, distance: 206.3
click at [831, 272] on h2 "2. Historique" at bounding box center [655, 270] width 499 height 14
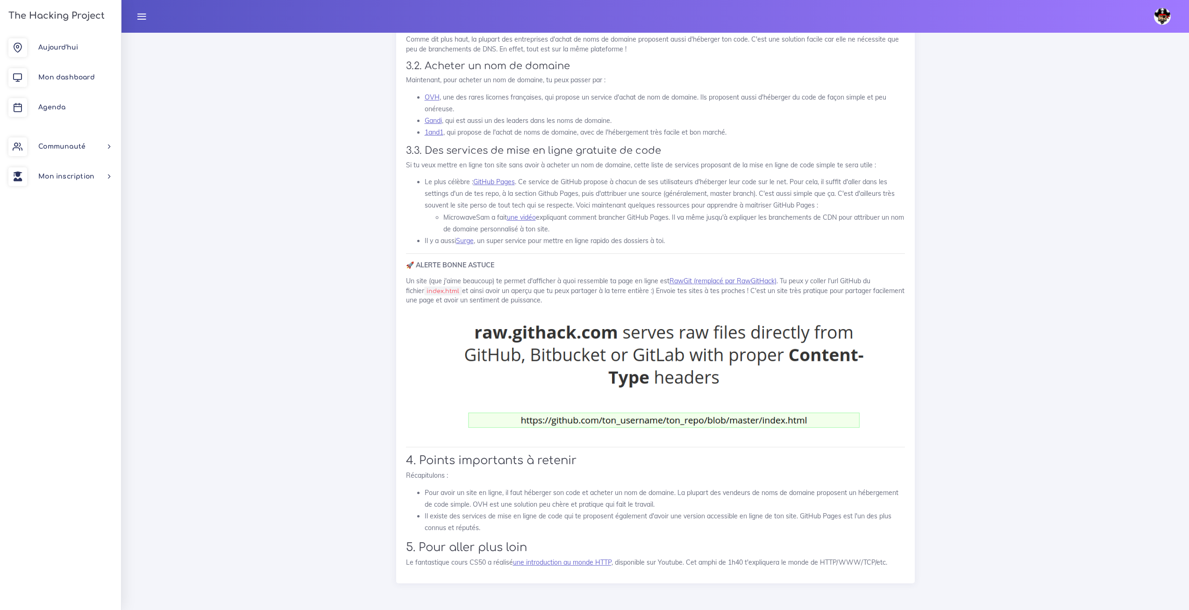
scroll to position [14795, 0]
